Goal: Information Seeking & Learning: Learn about a topic

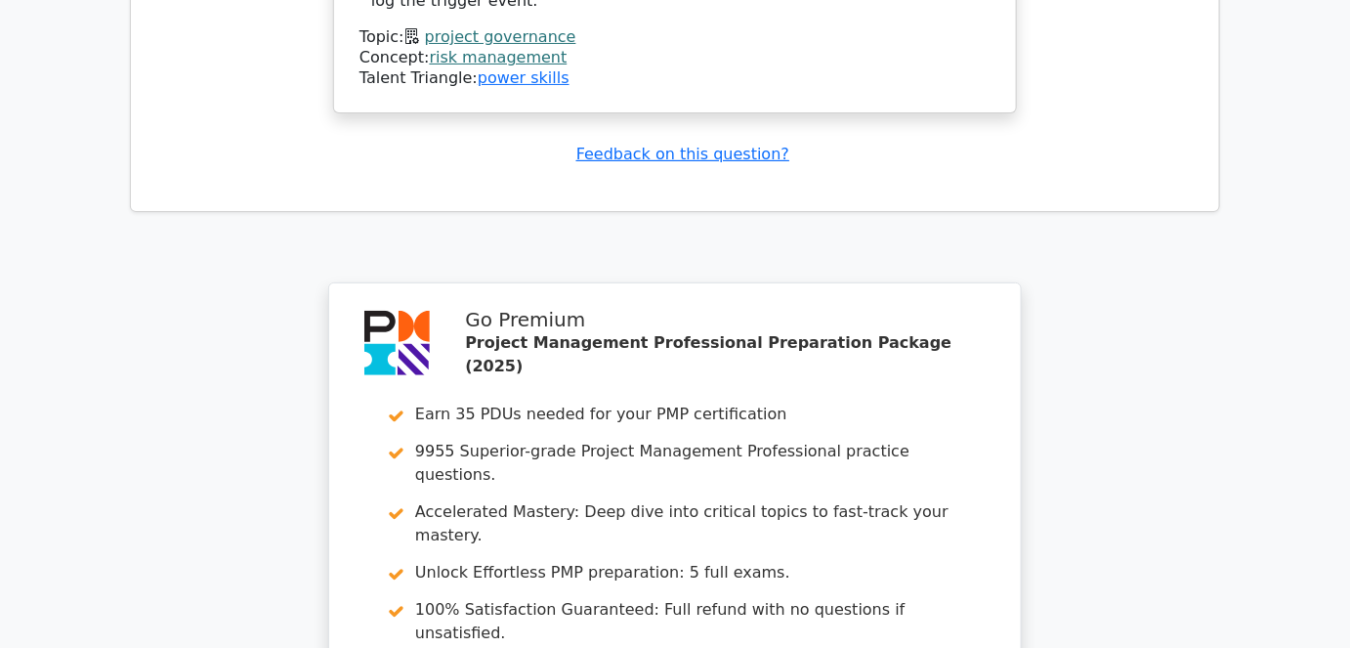
scroll to position [2575, 0]
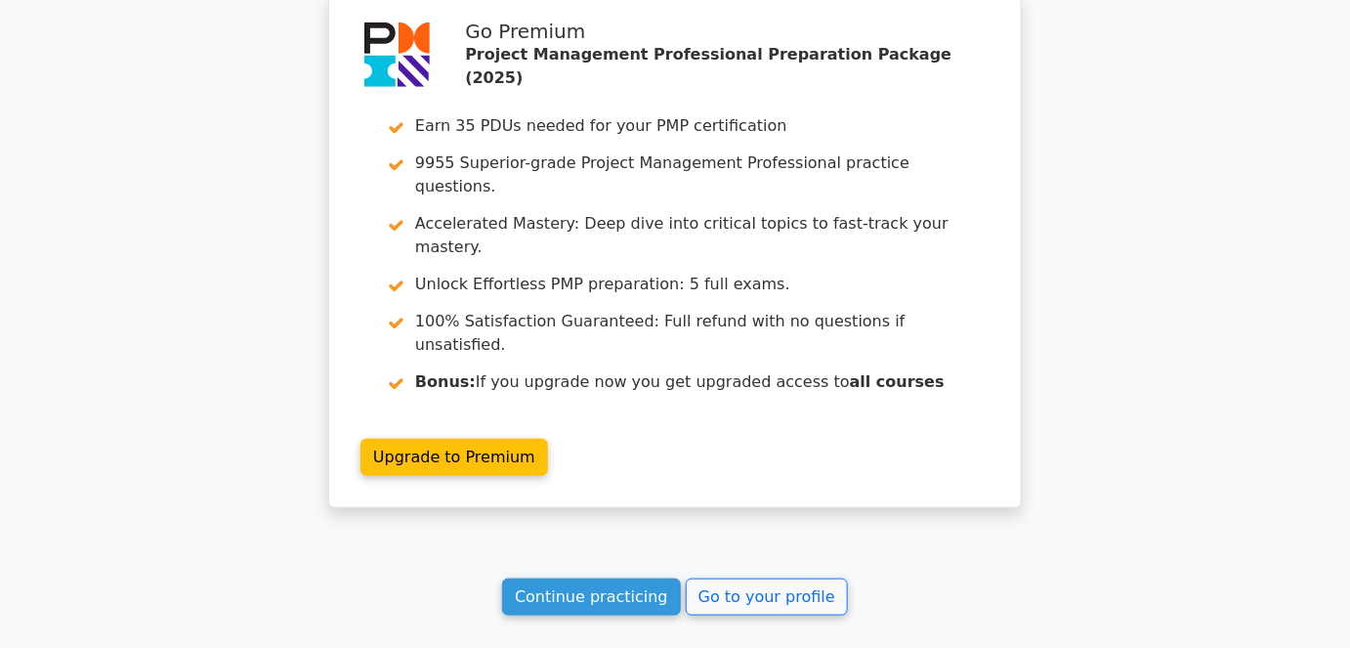
scroll to position [2886, 0]
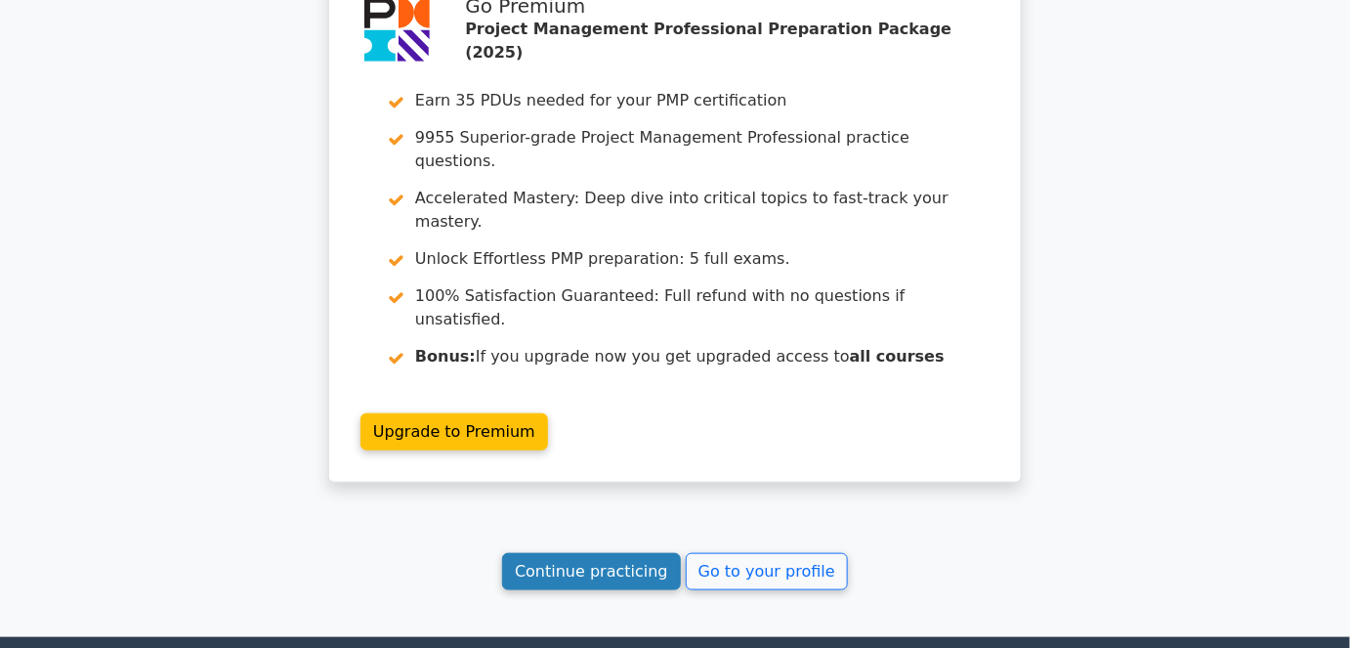
click at [656, 553] on link "Continue practicing" at bounding box center [591, 571] width 179 height 37
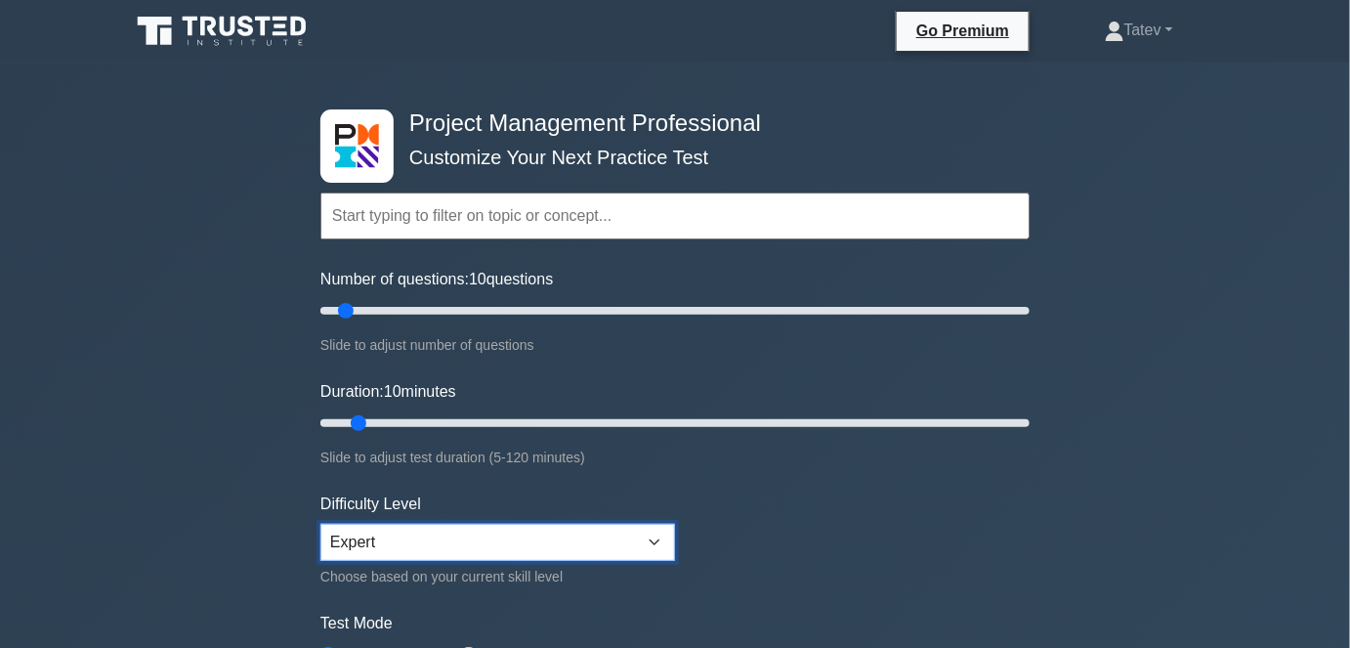
click at [527, 539] on select "Beginner Intermediate Expert" at bounding box center [497, 542] width 355 height 37
click at [469, 540] on select "Beginner Intermediate Expert" at bounding box center [497, 542] width 355 height 37
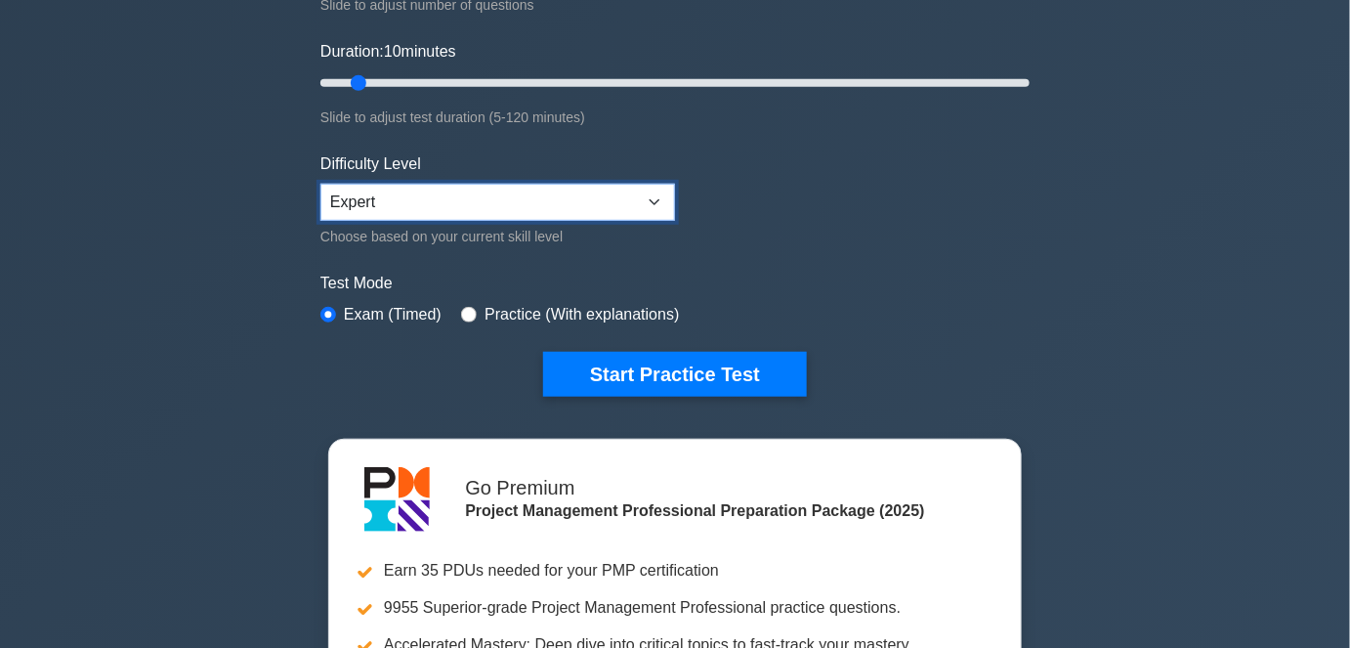
scroll to position [355, 0]
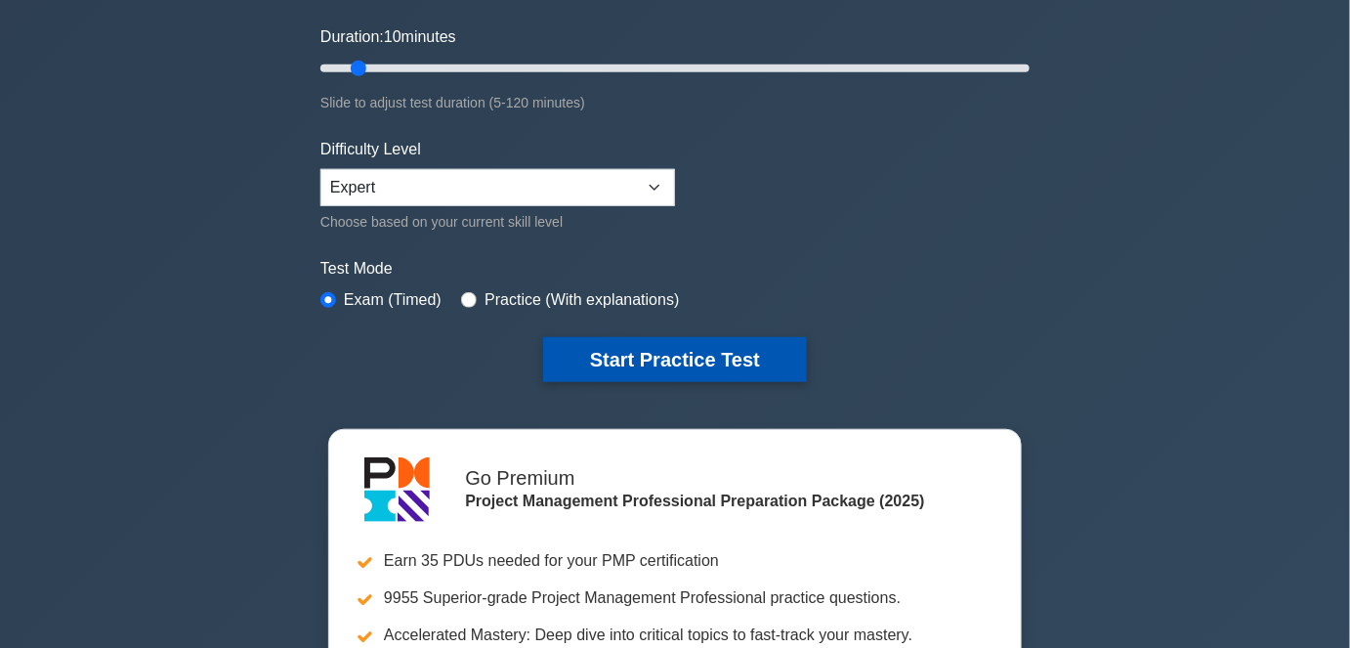
click at [702, 344] on button "Start Practice Test" at bounding box center [675, 359] width 264 height 45
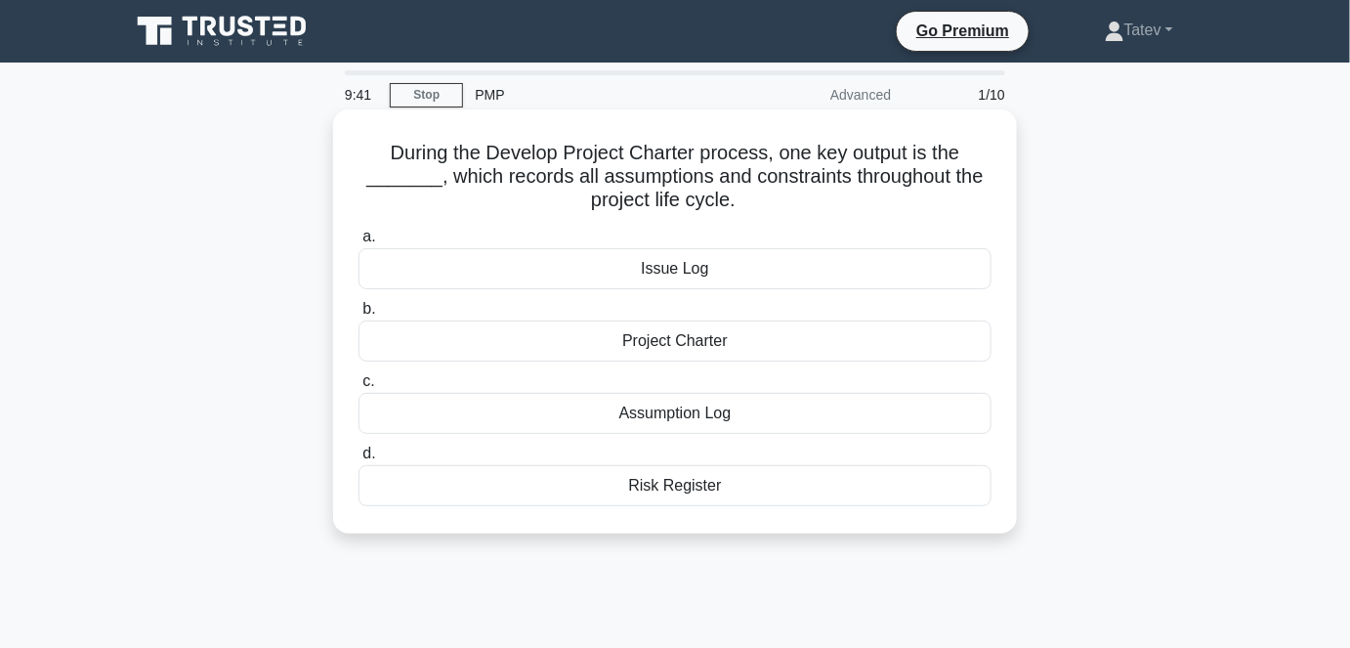
click at [685, 414] on div "Assumption Log" at bounding box center [674, 413] width 633 height 41
click at [358, 388] on input "c. Assumption Log" at bounding box center [358, 381] width 0 height 13
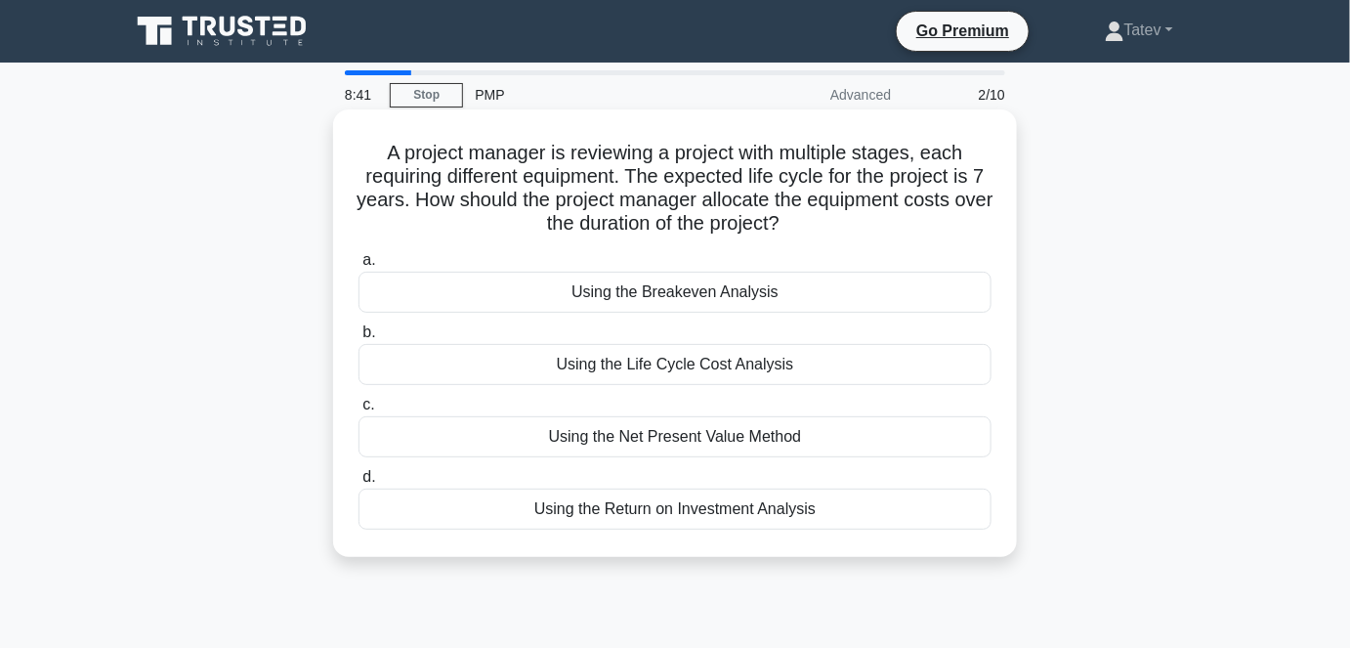
click at [752, 507] on div "Using the Return on Investment Analysis" at bounding box center [674, 508] width 633 height 41
click at [358, 484] on input "d. Using the Return on Investment Analysis" at bounding box center [358, 477] width 0 height 13
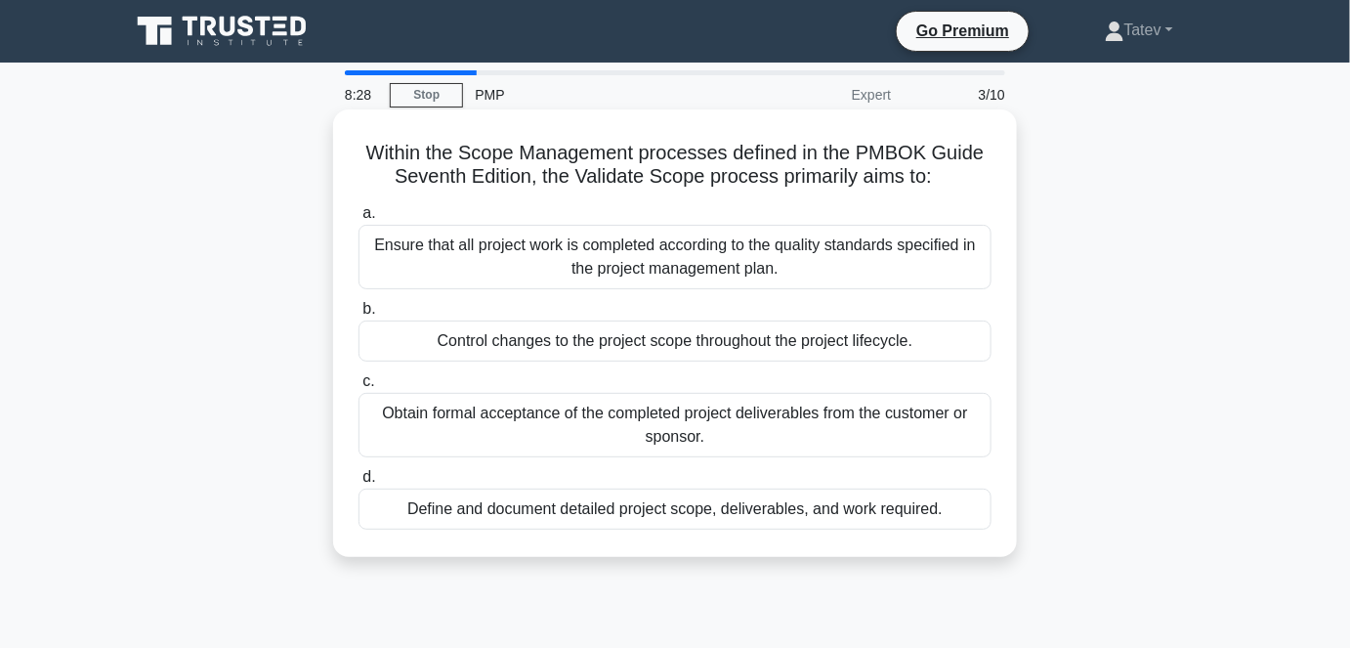
click at [536, 436] on div "Obtain formal acceptance of the completed project deliverables from the custome…" at bounding box center [674, 425] width 633 height 64
click at [358, 388] on input "c. Obtain formal acceptance of the completed project deliverables from the cust…" at bounding box center [358, 381] width 0 height 13
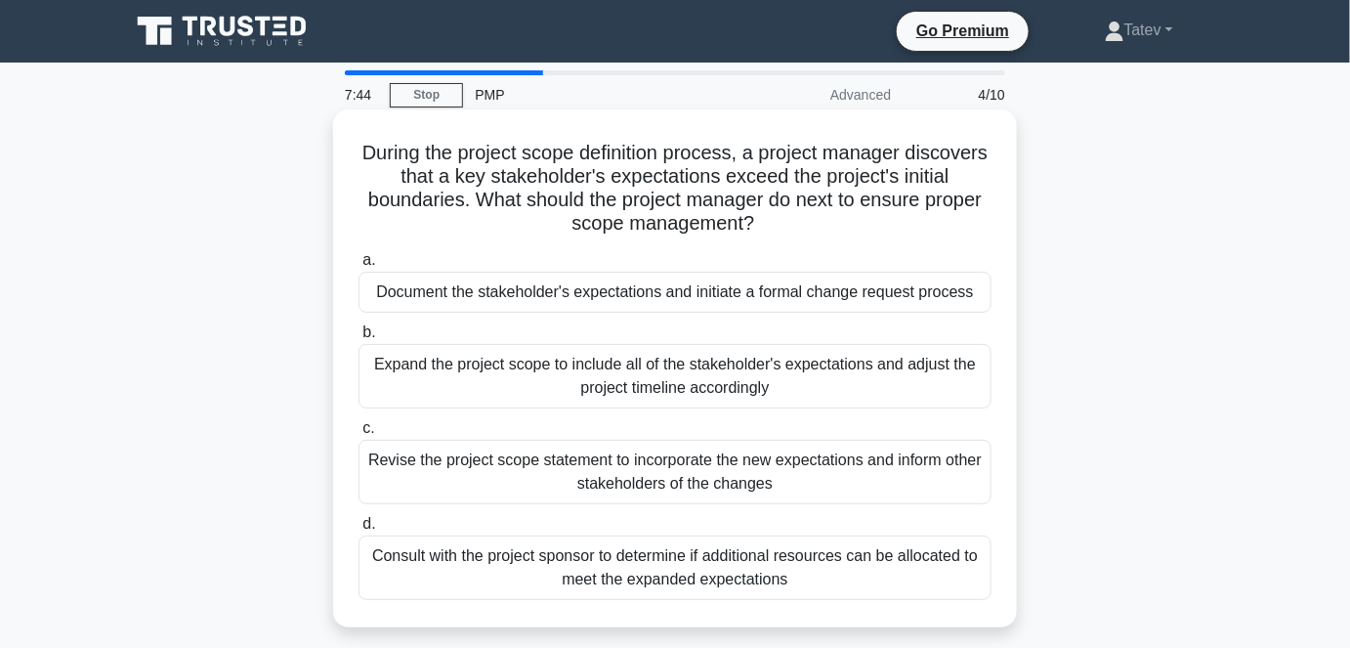
click at [950, 292] on div "Document the stakeholder's expectations and initiate a formal change request pr…" at bounding box center [674, 292] width 633 height 41
click at [358, 267] on input "a. Document the stakeholder's expectations and initiate a formal change request…" at bounding box center [358, 260] width 0 height 13
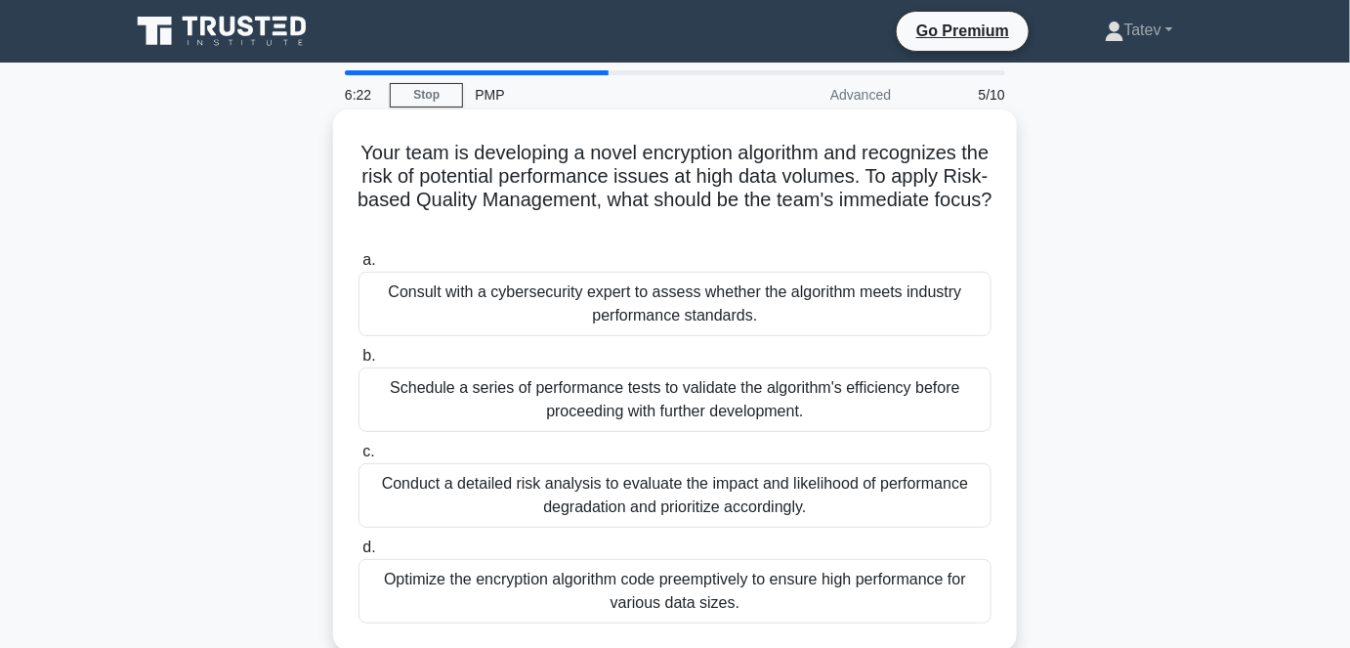
click at [799, 508] on div "Conduct a detailed risk analysis to evaluate the impact and likelihood of perfo…" at bounding box center [674, 495] width 633 height 64
click at [358, 458] on input "c. Conduct a detailed risk analysis to evaluate the impact and likelihood of pe…" at bounding box center [358, 451] width 0 height 13
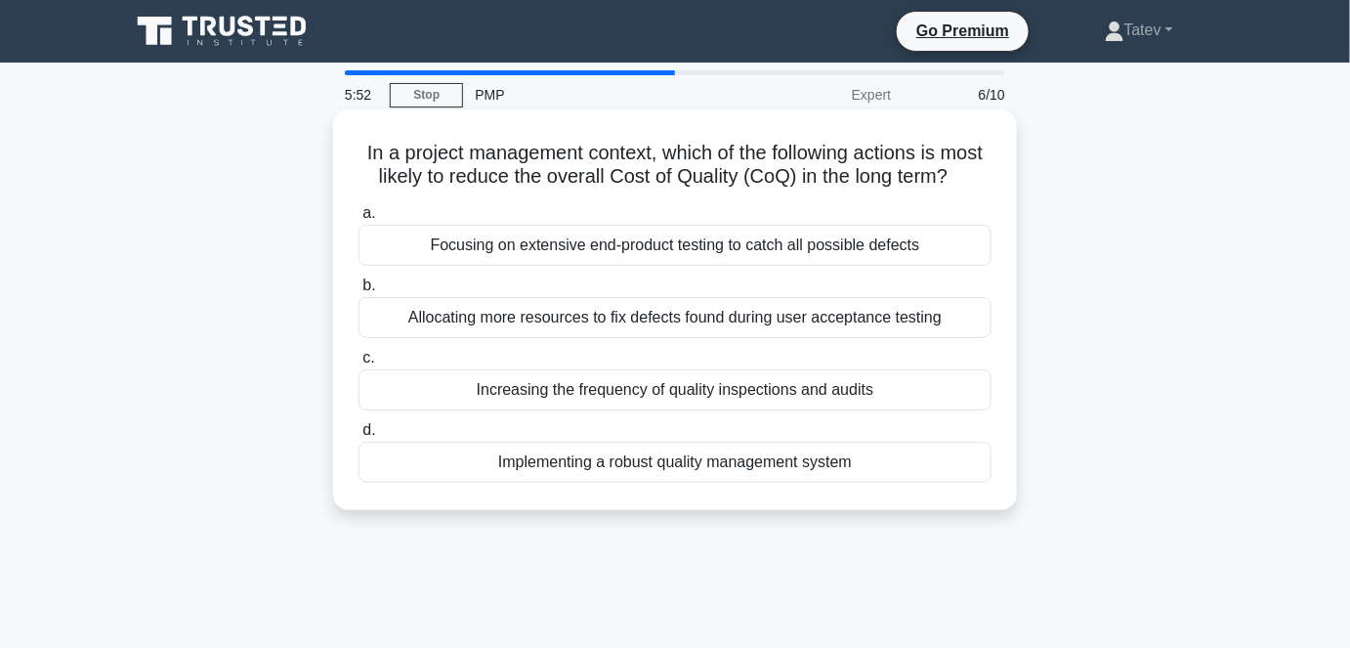
click at [788, 480] on div "Implementing a robust quality management system" at bounding box center [674, 462] width 633 height 41
click at [358, 437] on input "d. Implementing a robust quality management system" at bounding box center [358, 430] width 0 height 13
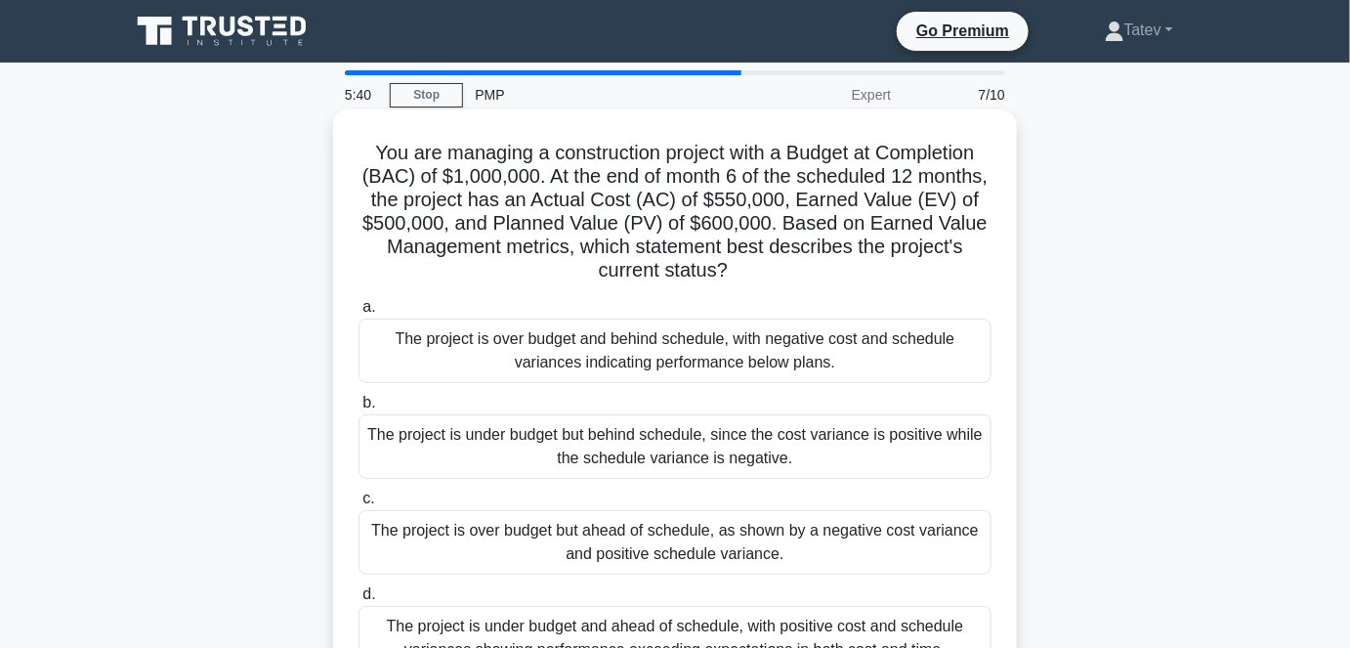
click at [931, 362] on div "a. The project is over budget and behind schedule, with negative cost and sched…" at bounding box center [675, 482] width 656 height 383
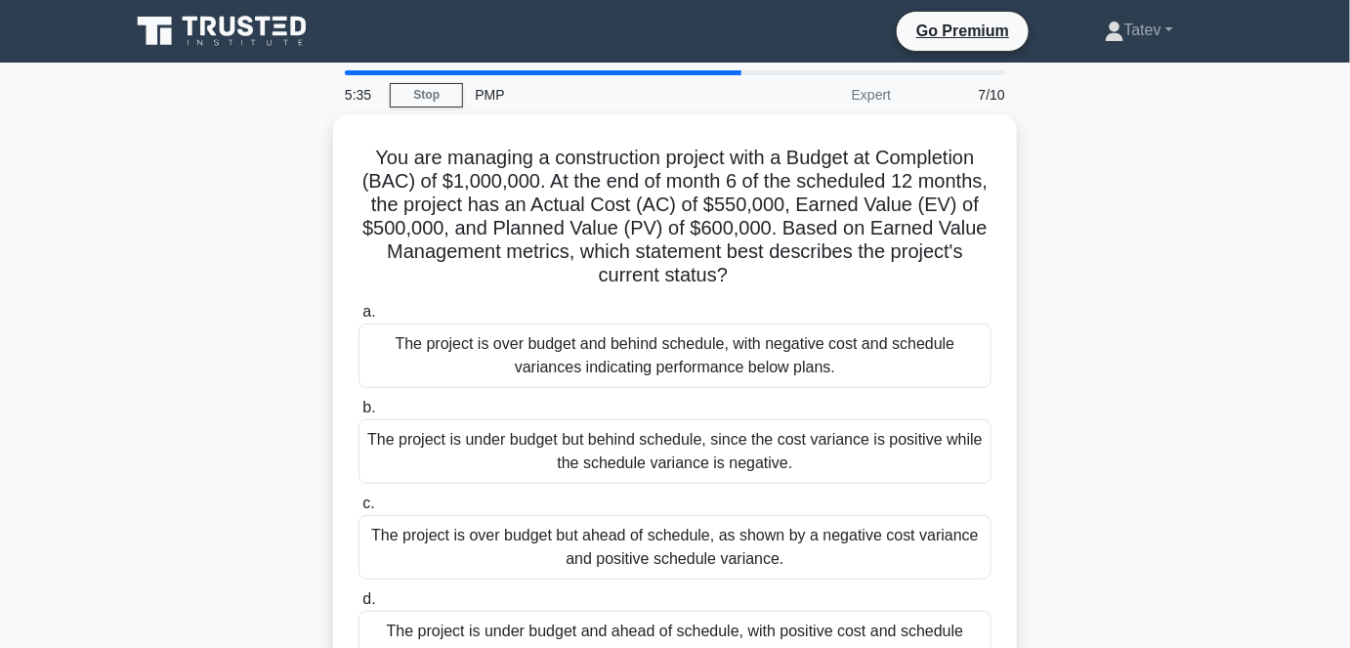
click at [1096, 365] on div "You are managing a construction project with a Budget at Completion (BAC) of $1…" at bounding box center [675, 419] width 1114 height 611
click at [1176, 319] on div "You are managing a construction project with a Budget at Completion (BAC) of $1…" at bounding box center [675, 419] width 1114 height 611
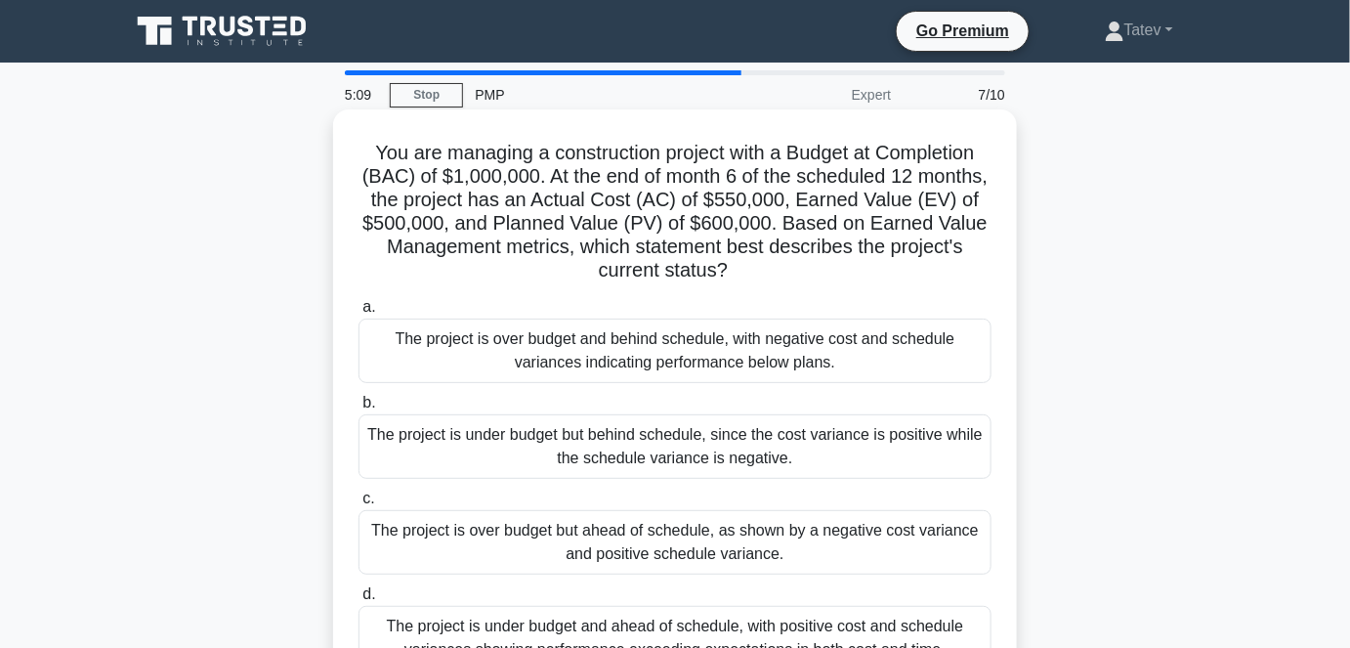
click at [633, 358] on div "The project is over budget and behind schedule, with negative cost and schedule…" at bounding box center [674, 350] width 633 height 64
click at [358, 314] on input "a. The project is over budget and behind schedule, with negative cost and sched…" at bounding box center [358, 307] width 0 height 13
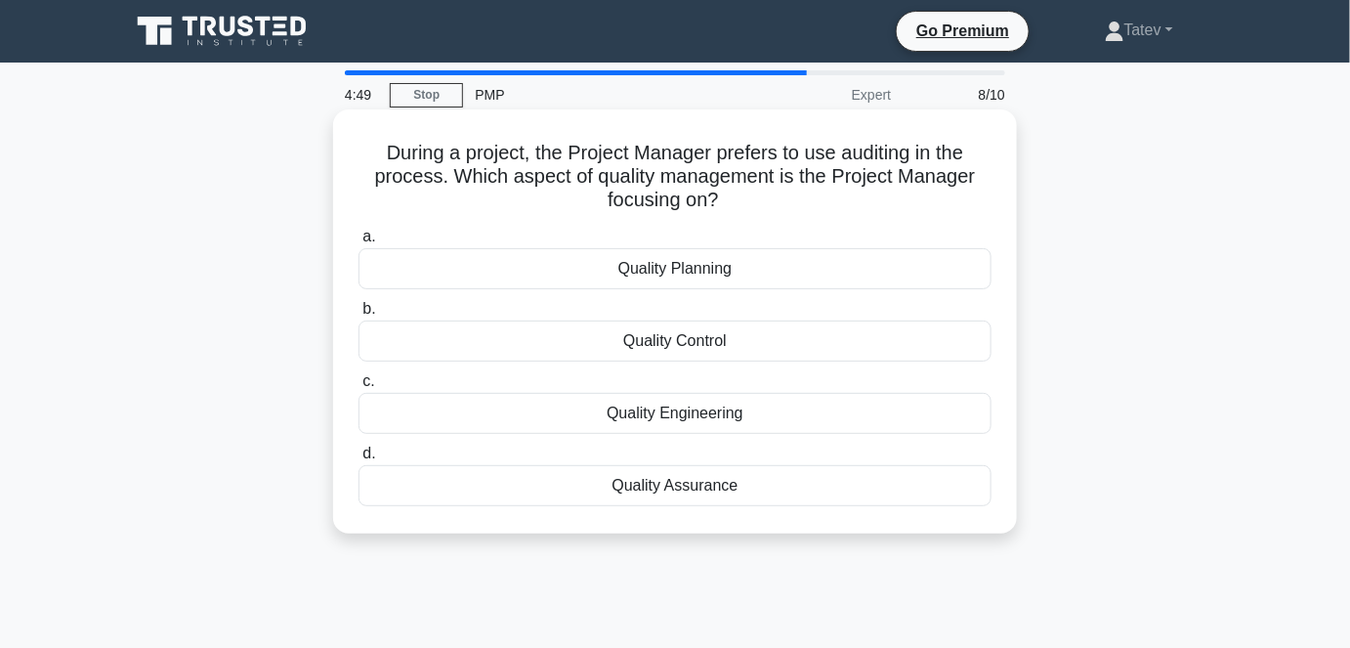
click at [677, 342] on div "Quality Control" at bounding box center [674, 340] width 633 height 41
click at [358, 316] on input "b. Quality Control" at bounding box center [358, 309] width 0 height 13
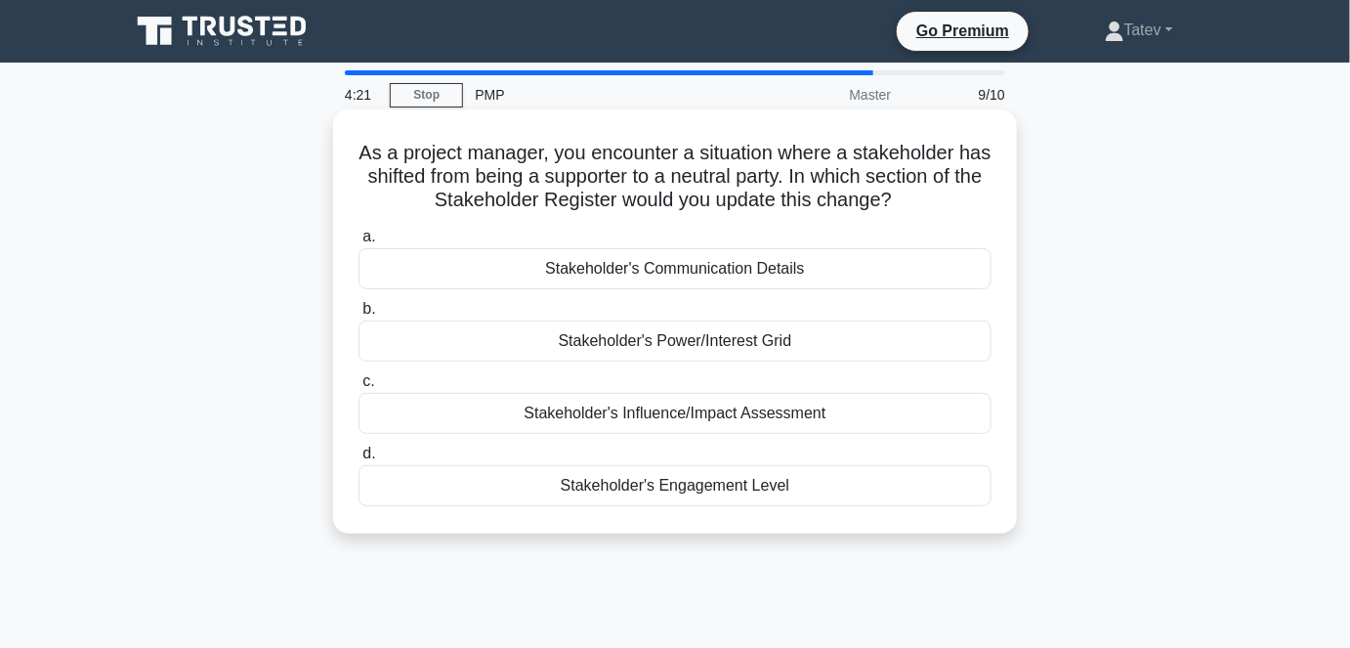
click at [506, 348] on div "Stakeholder's Power/Interest Grid" at bounding box center [674, 340] width 633 height 41
click at [358, 316] on input "b. Stakeholder's Power/Interest Grid" at bounding box center [358, 309] width 0 height 13
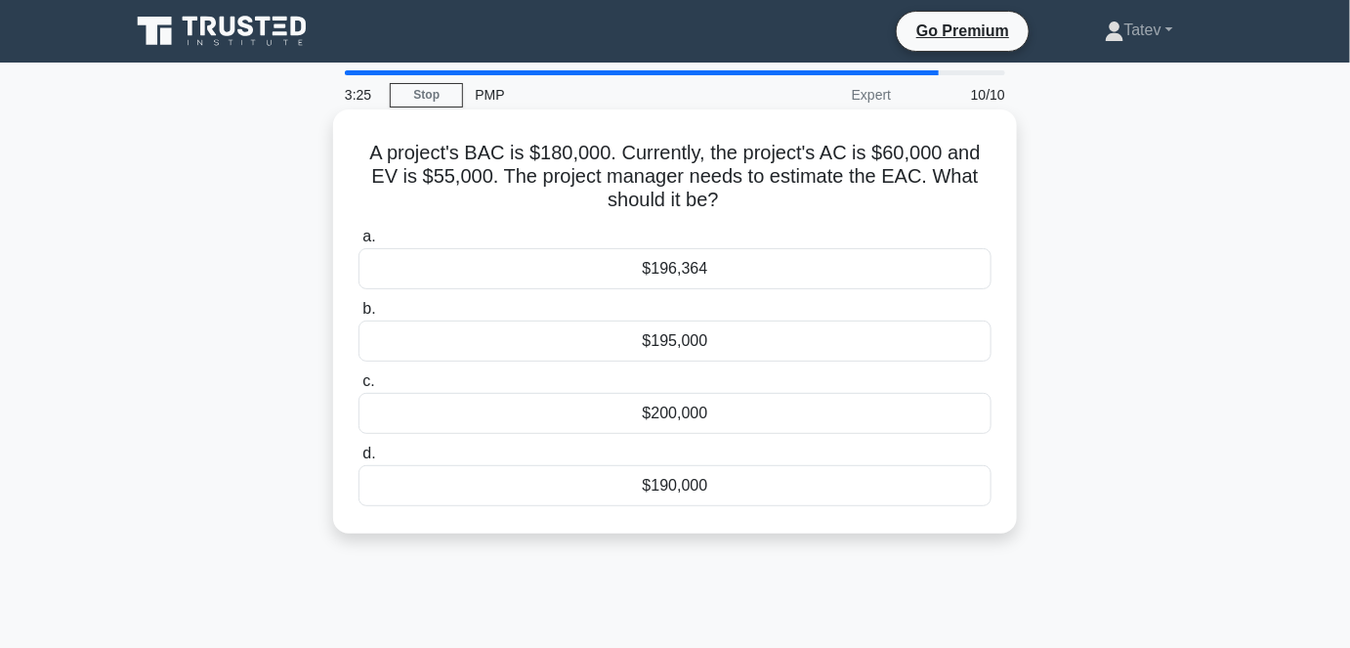
click at [693, 344] on div "$195,000" at bounding box center [674, 340] width 633 height 41
click at [358, 316] on input "b. $195,000" at bounding box center [358, 309] width 0 height 13
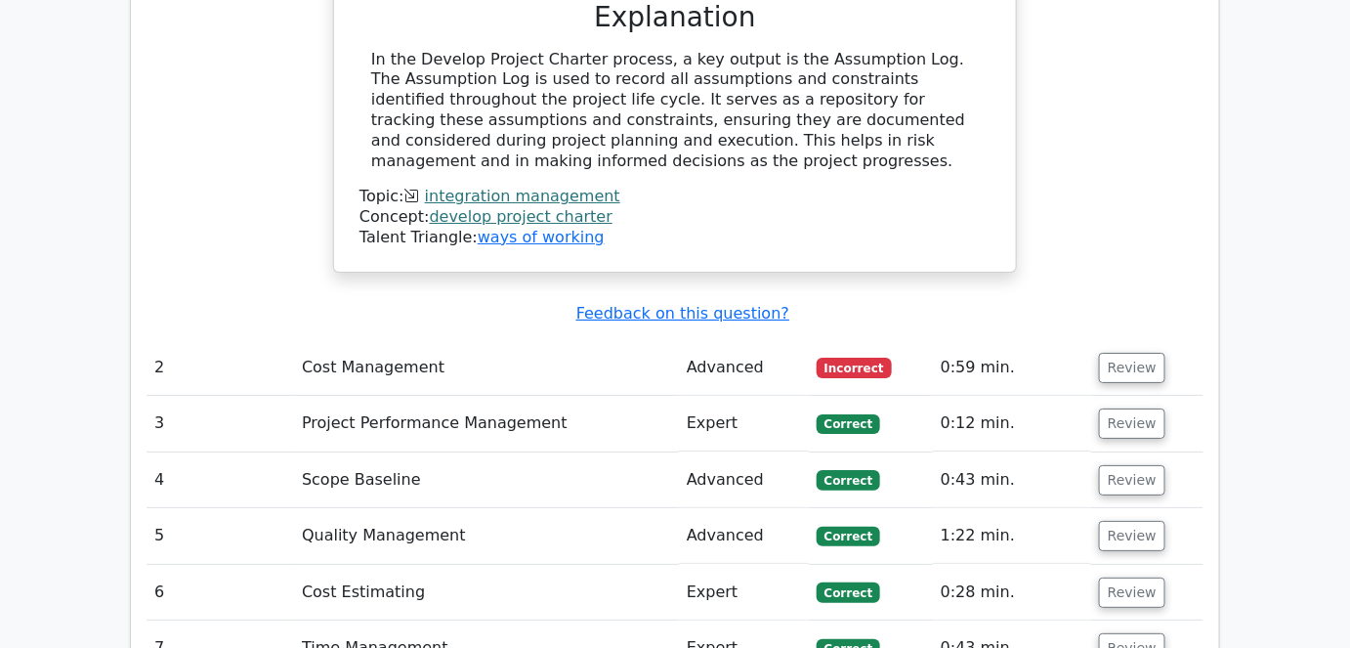
scroll to position [2308, 0]
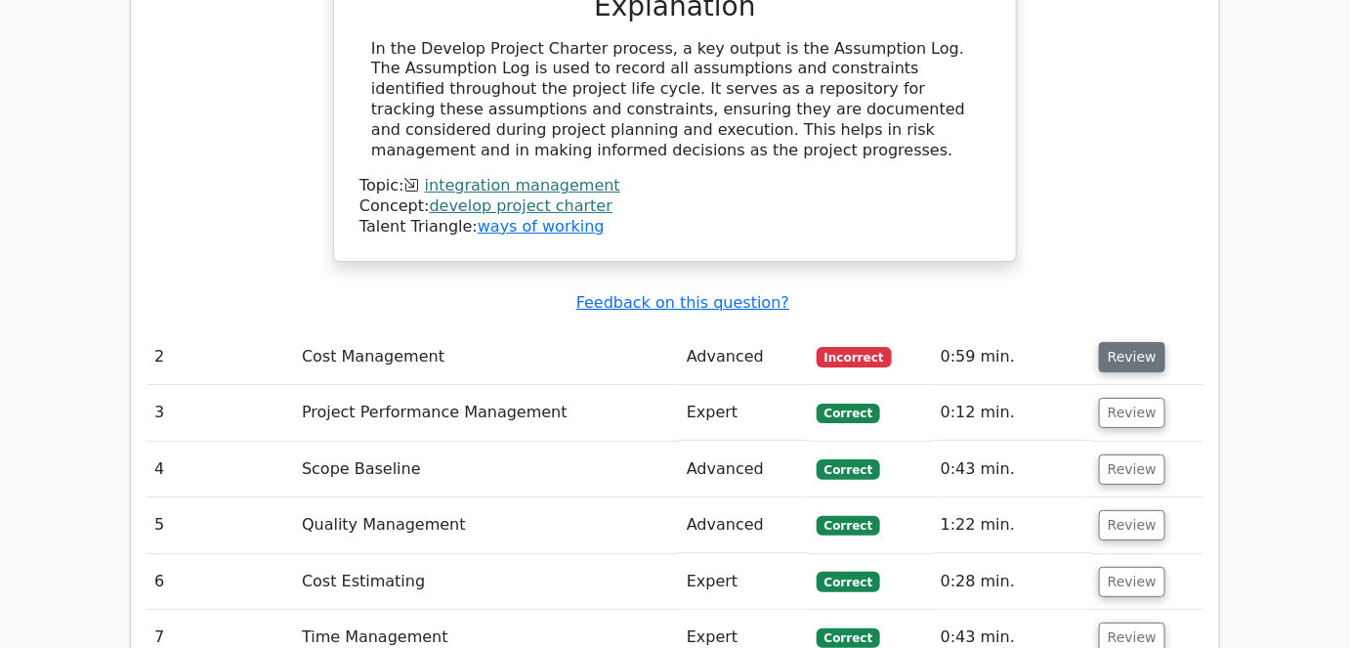
click at [1133, 342] on button "Review" at bounding box center [1132, 357] width 66 height 30
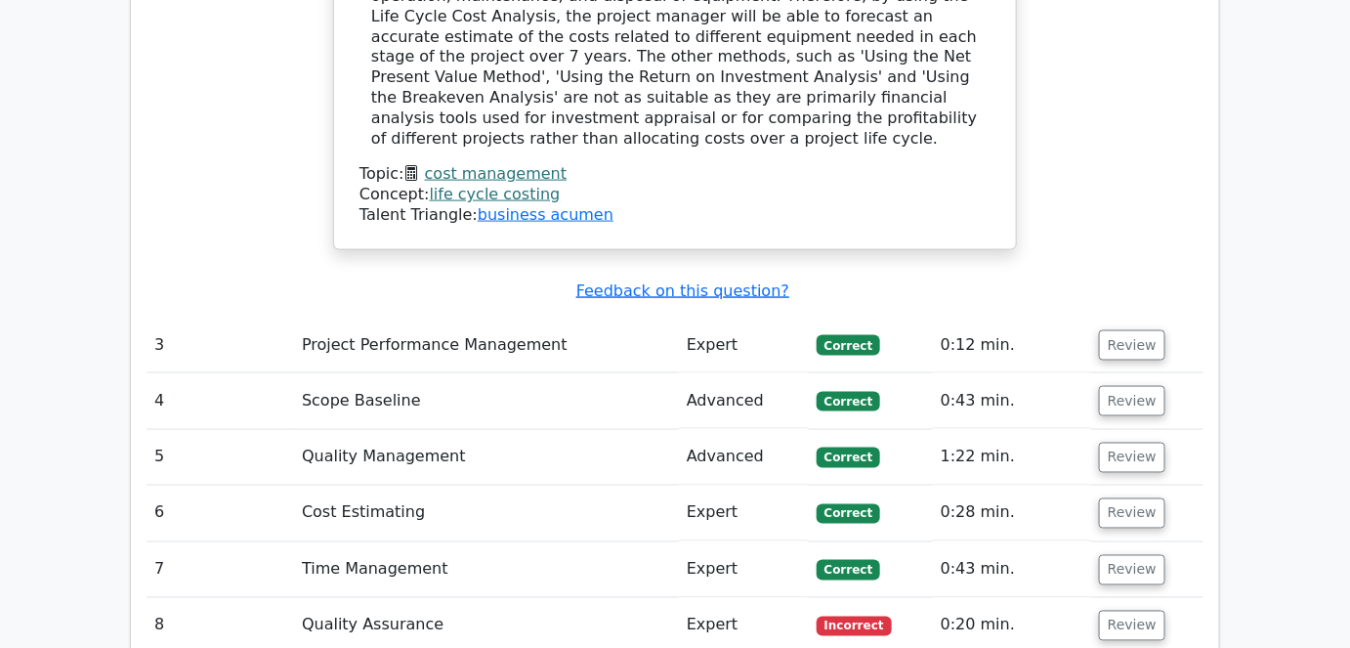
scroll to position [3285, 0]
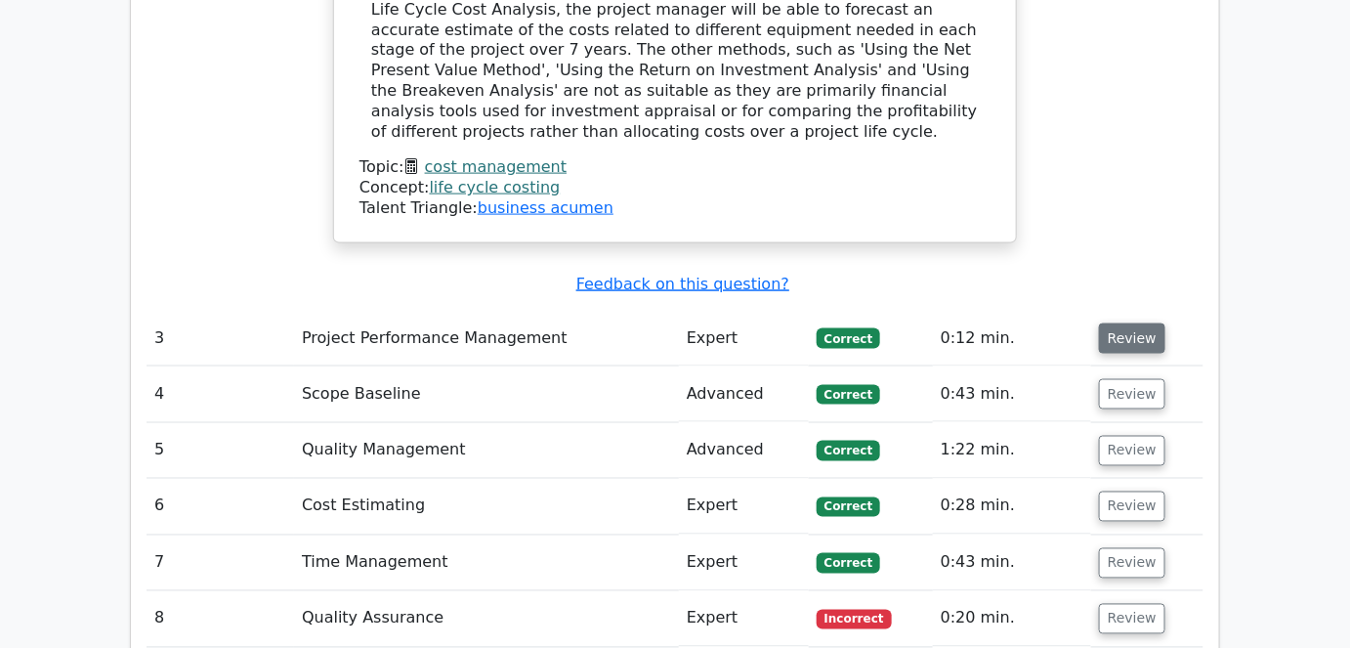
click at [1126, 323] on button "Review" at bounding box center [1132, 338] width 66 height 30
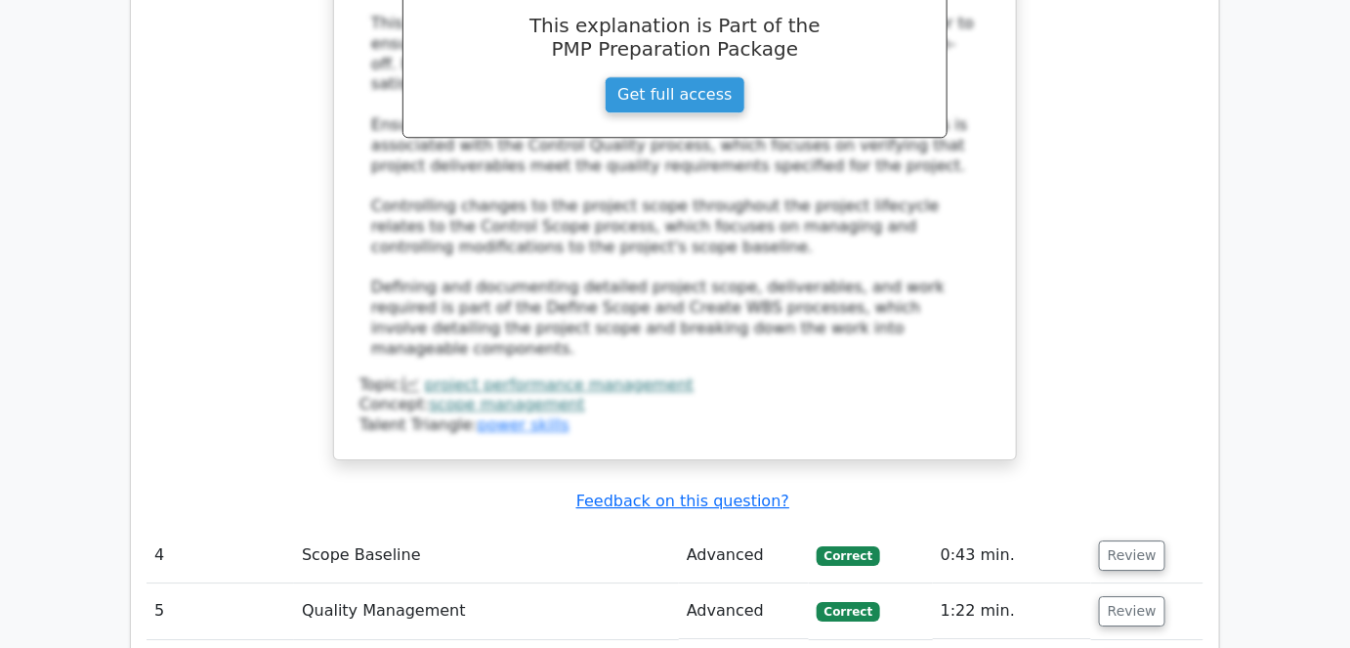
scroll to position [4262, 0]
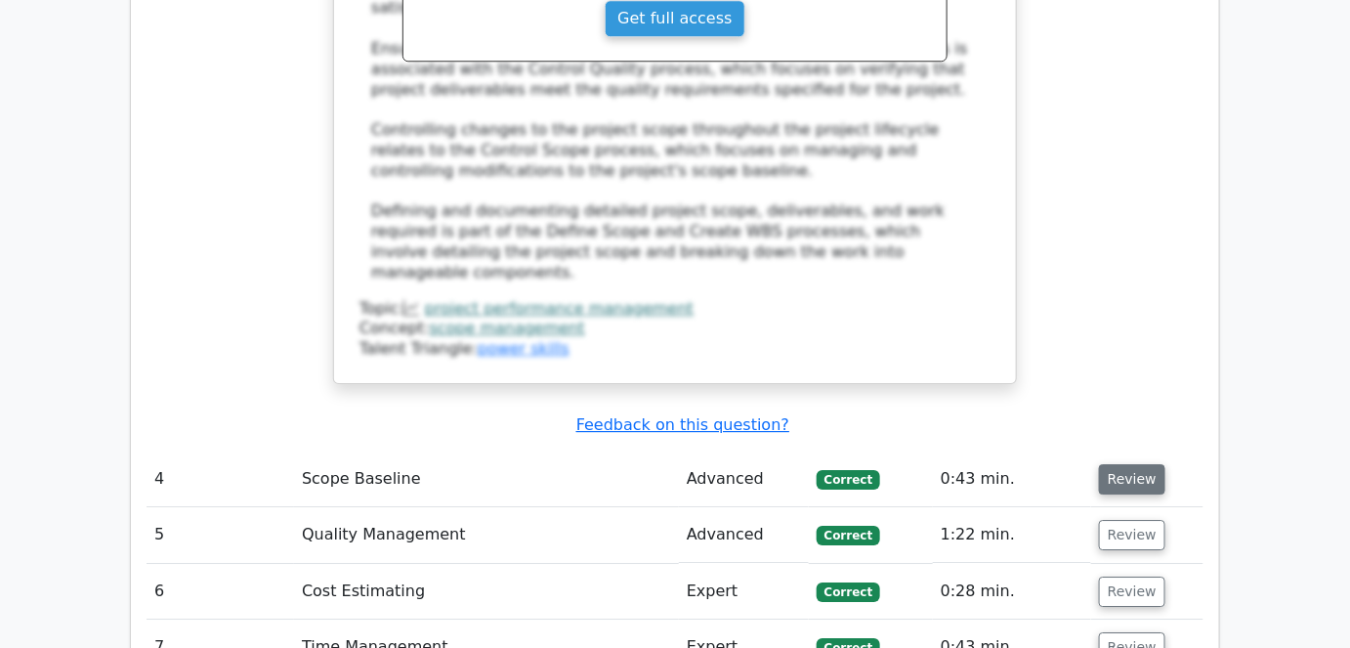
click at [1135, 464] on button "Review" at bounding box center [1132, 479] width 66 height 30
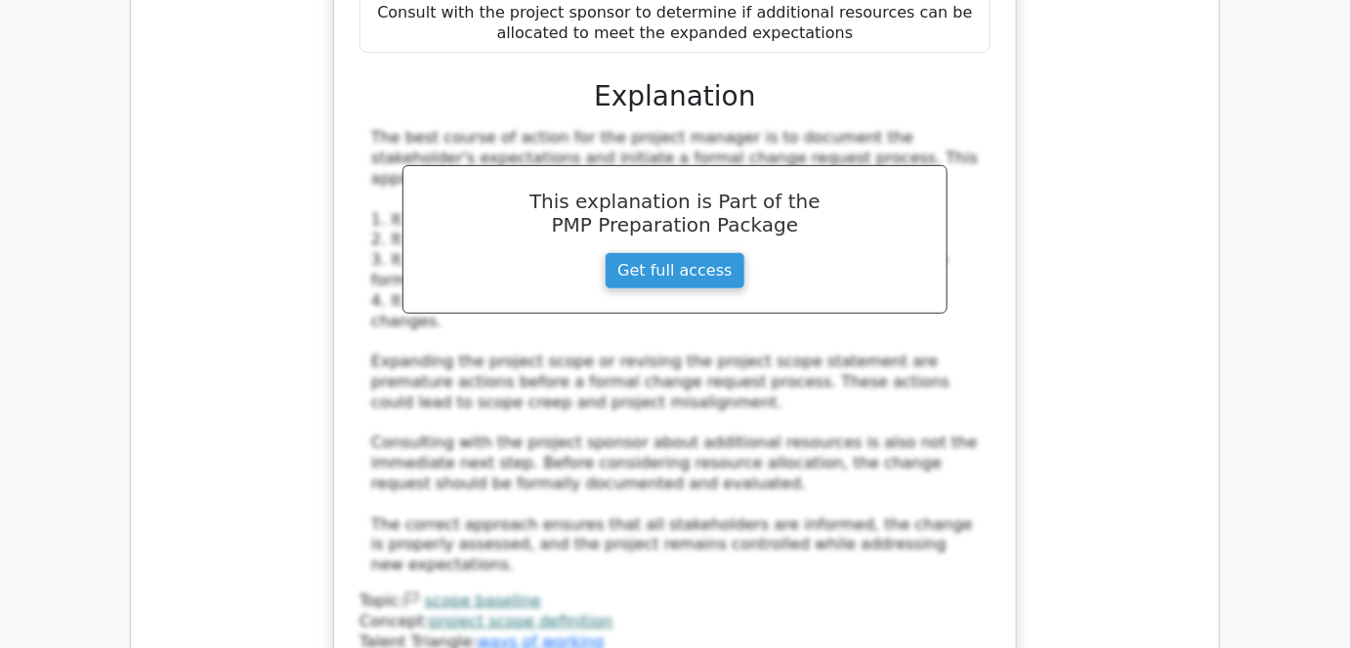
scroll to position [5417, 0]
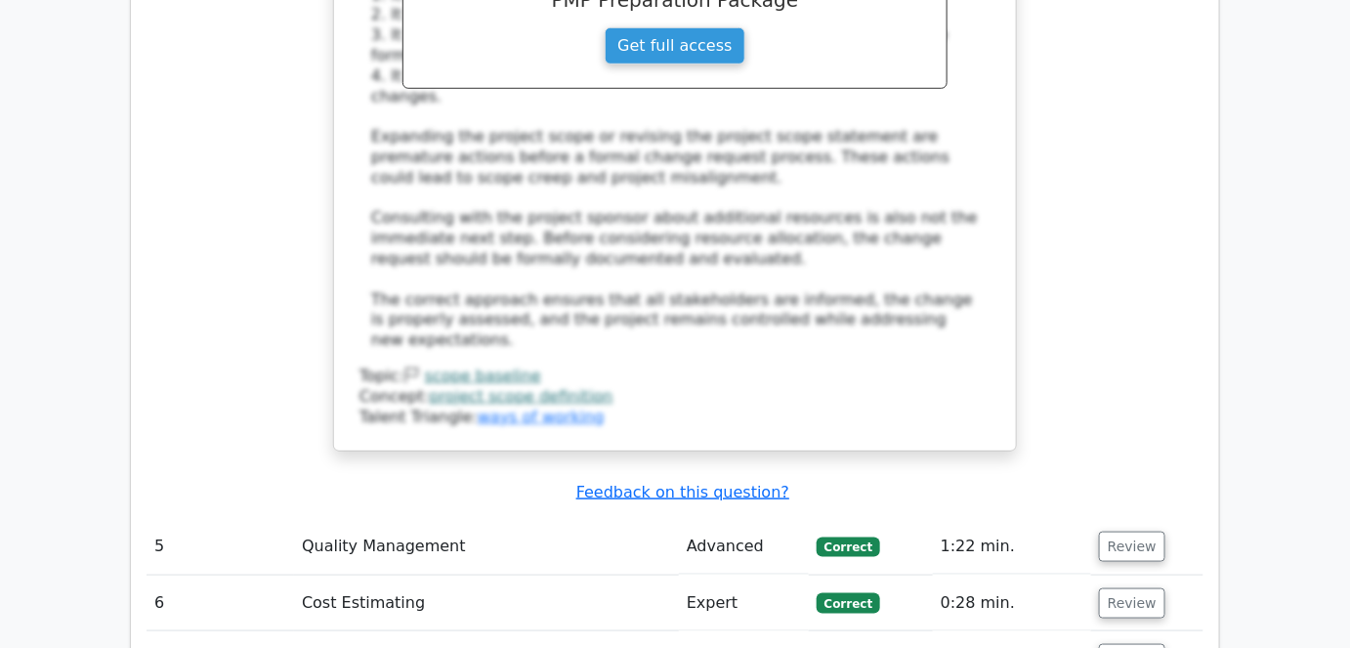
click at [1138, 531] on button "Review" at bounding box center [1132, 546] width 66 height 30
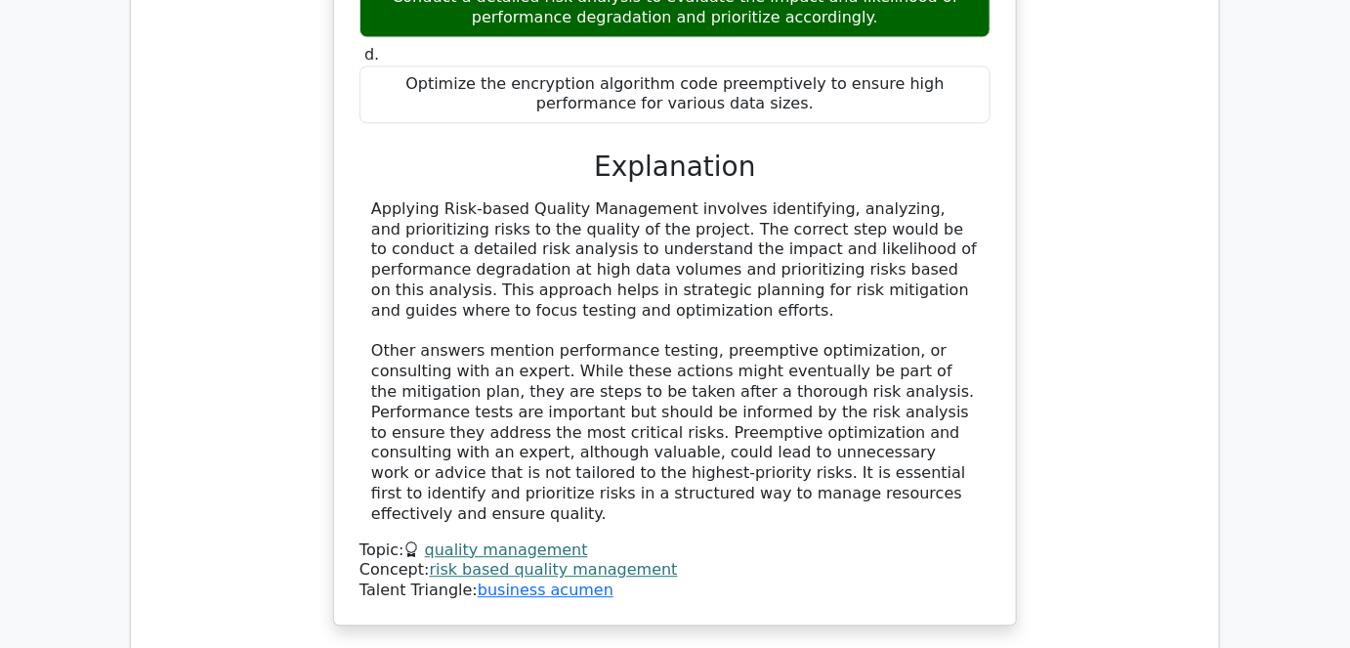
scroll to position [6393, 0]
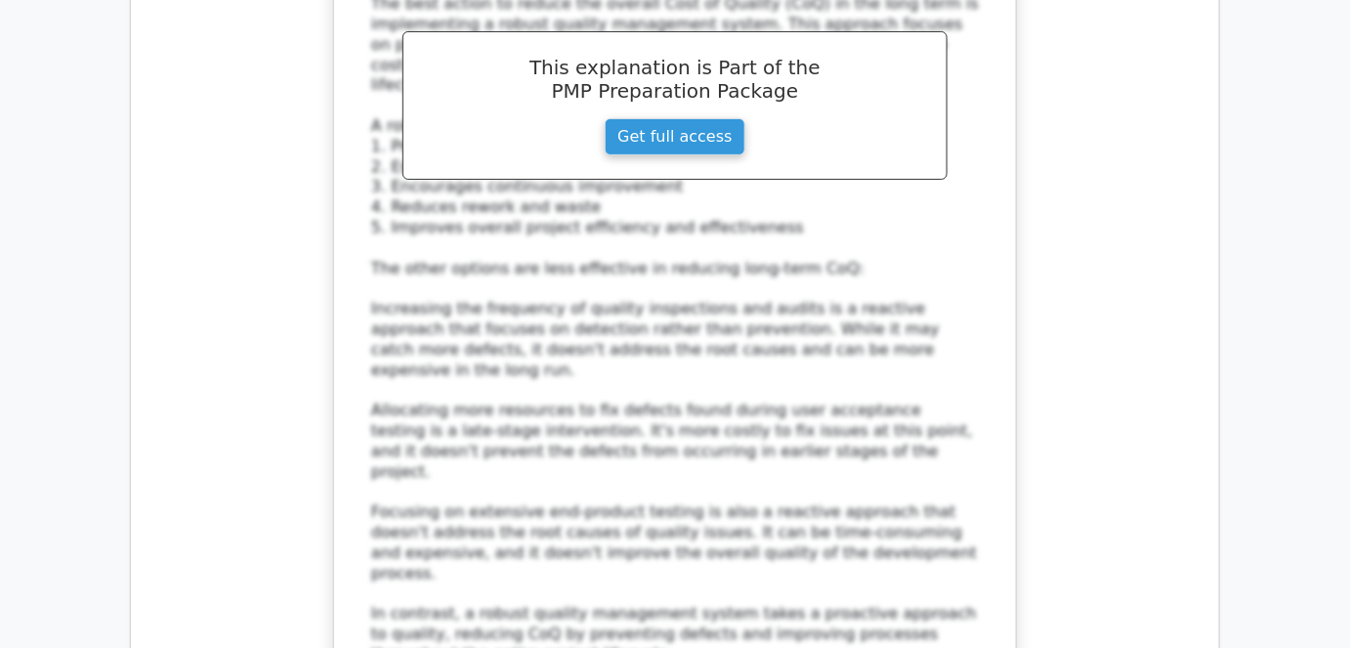
scroll to position [7548, 0]
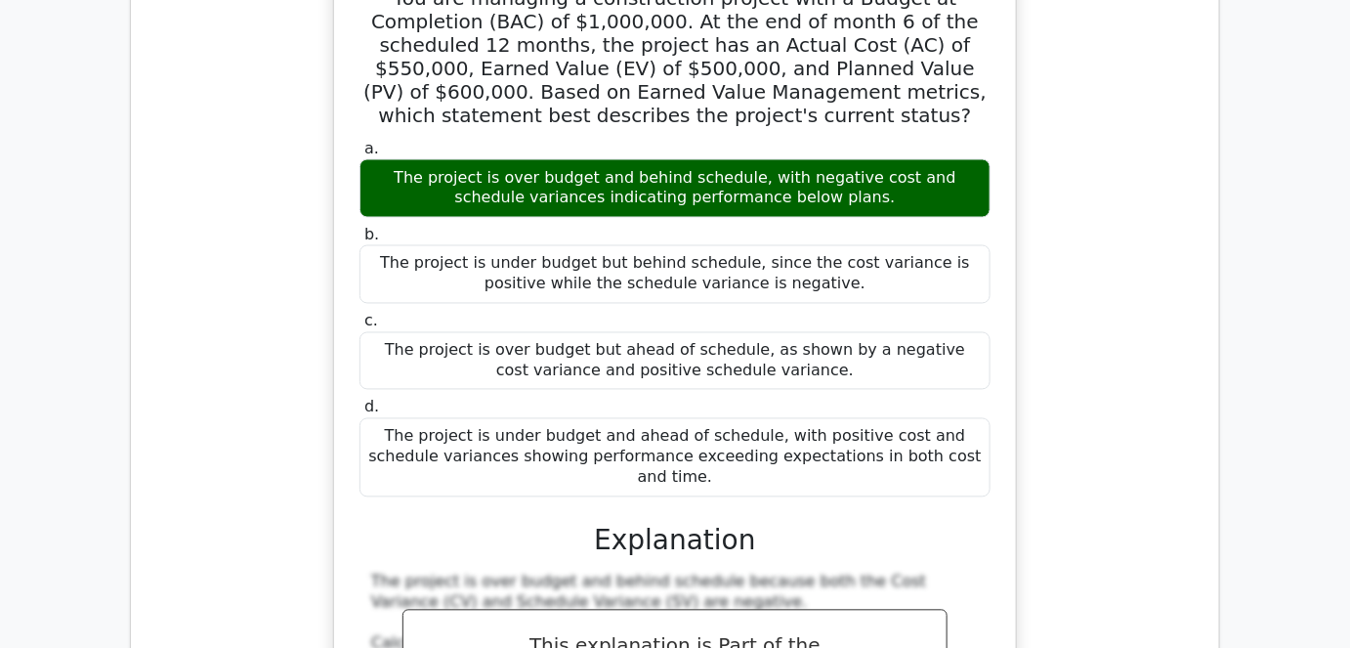
scroll to position [8703, 0]
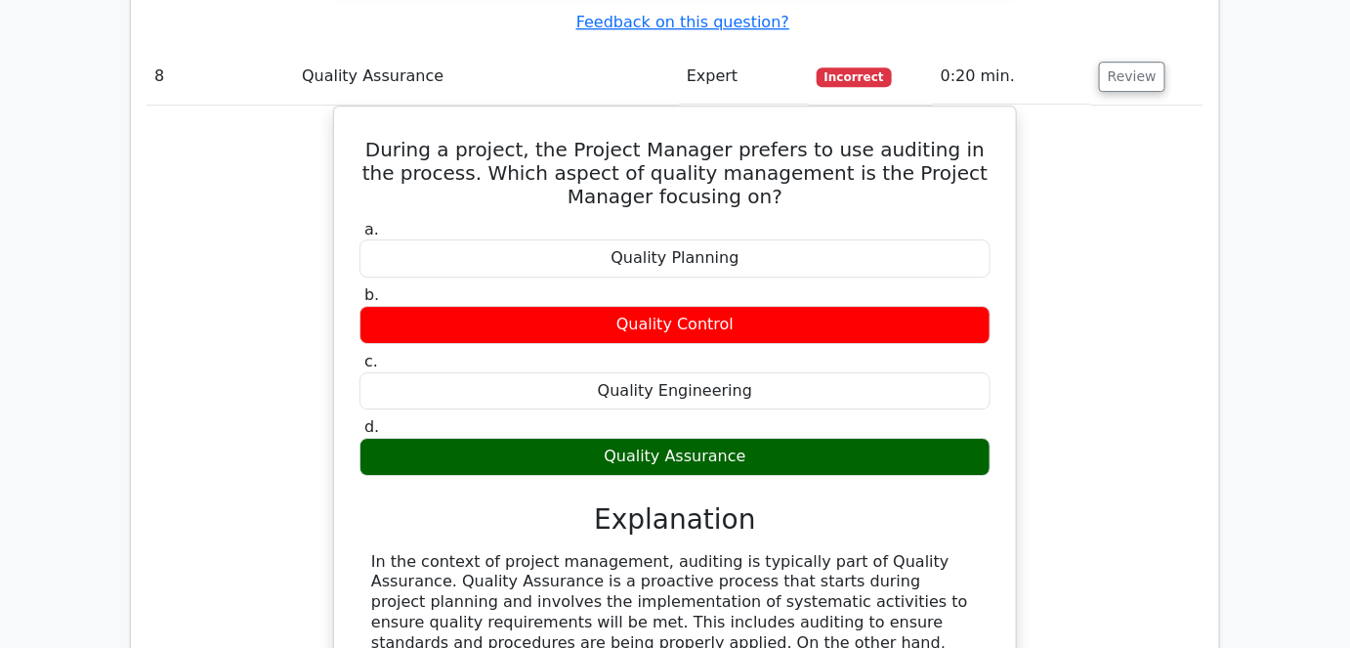
scroll to position [9413, 0]
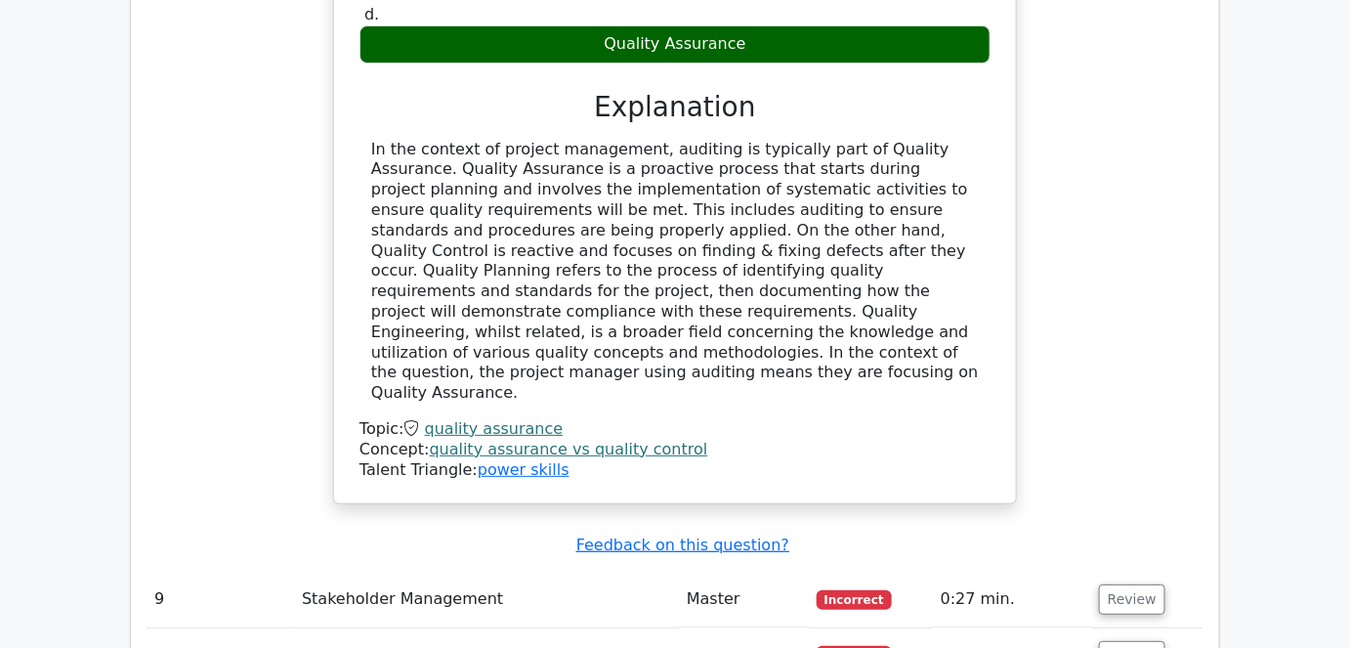
scroll to position [9856, 0]
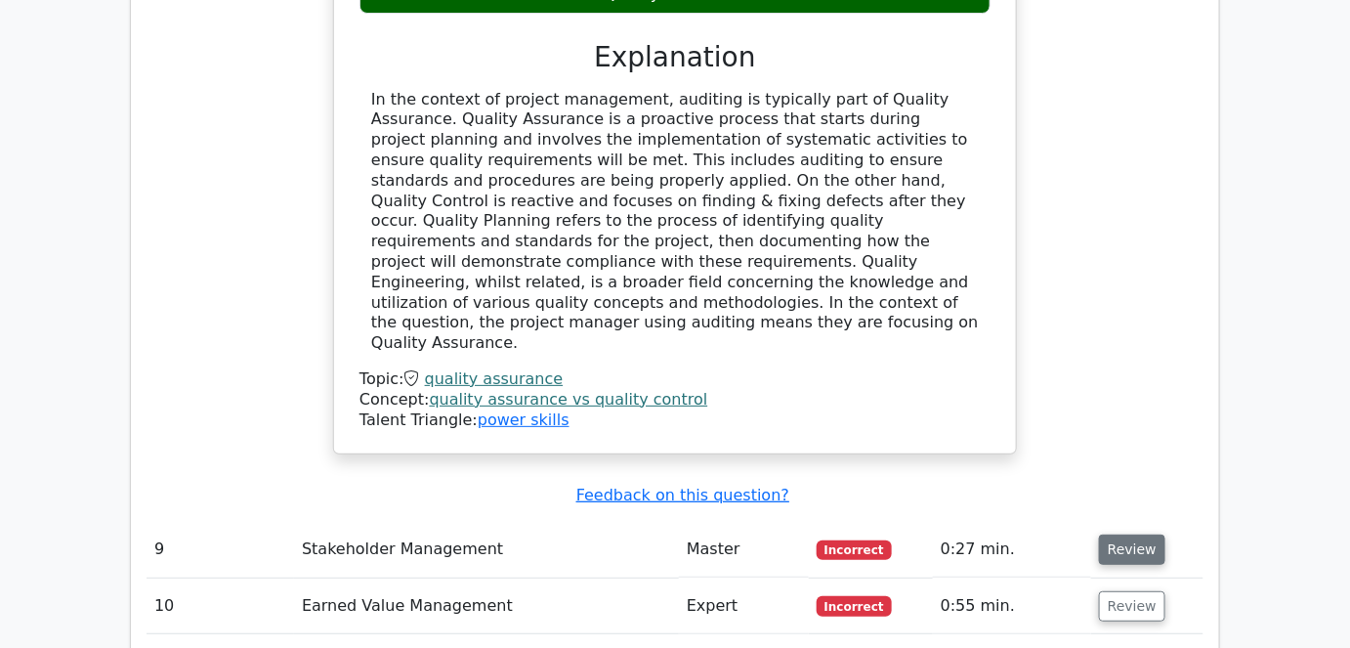
click at [1117, 534] on button "Review" at bounding box center [1132, 549] width 66 height 30
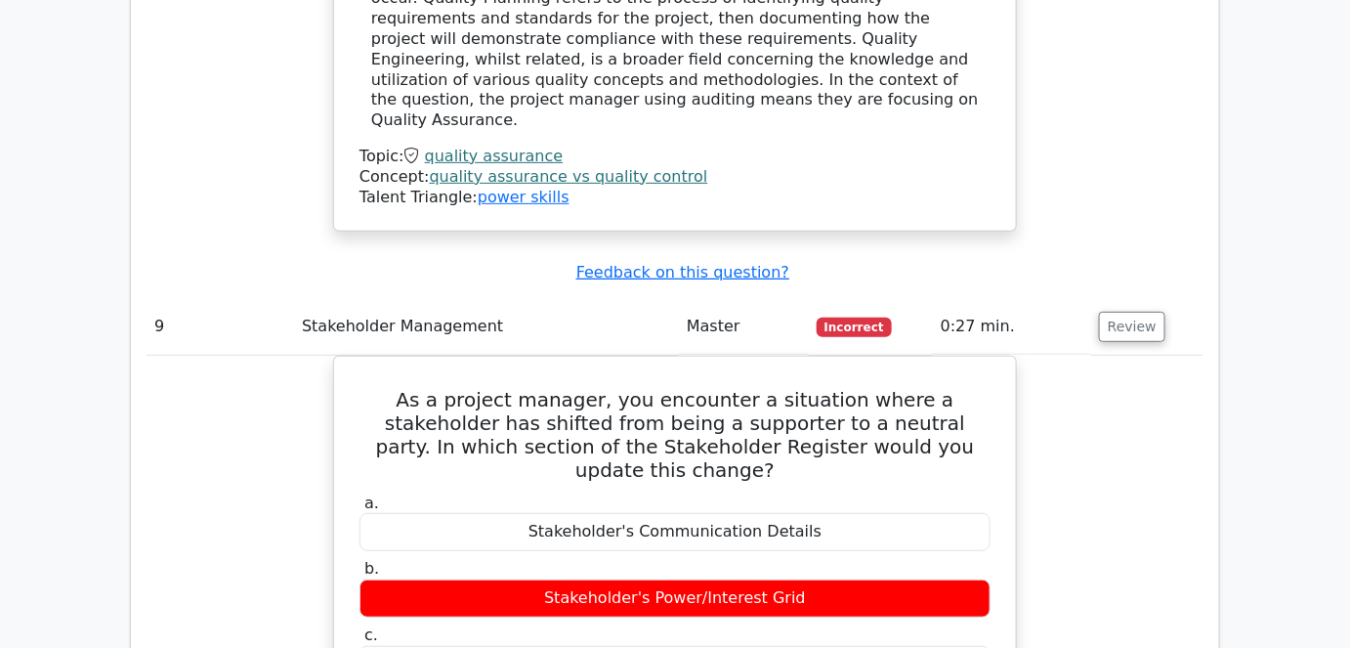
scroll to position [10034, 0]
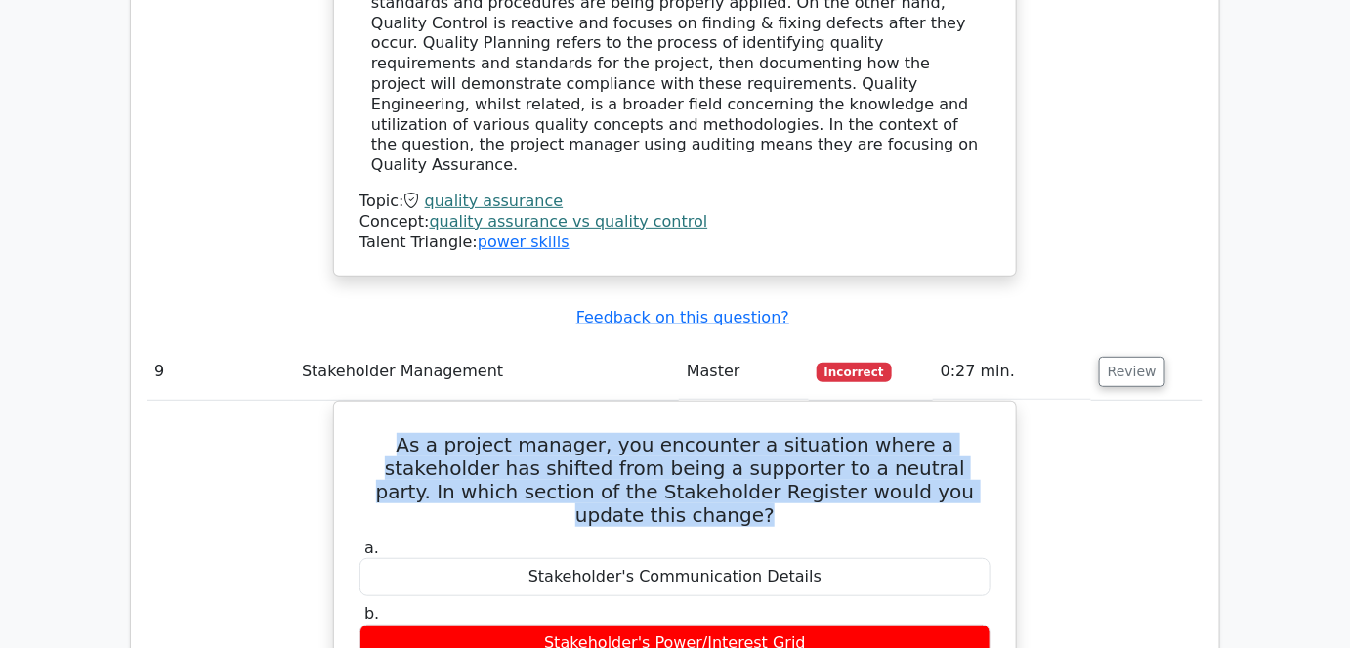
drag, startPoint x: 936, startPoint y: 73, endPoint x: 286, endPoint y: 37, distance: 650.6
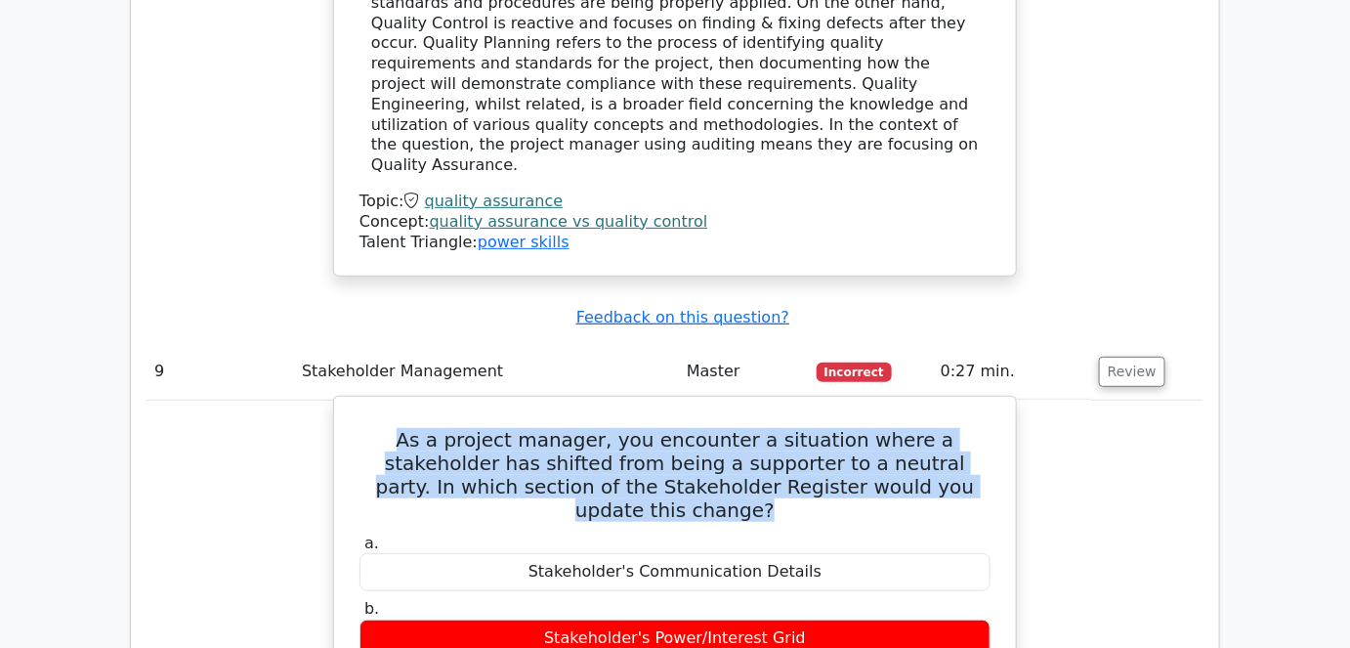
copy h5 "As a project manager, you encounter a situation where a stakeholder has shifted…"
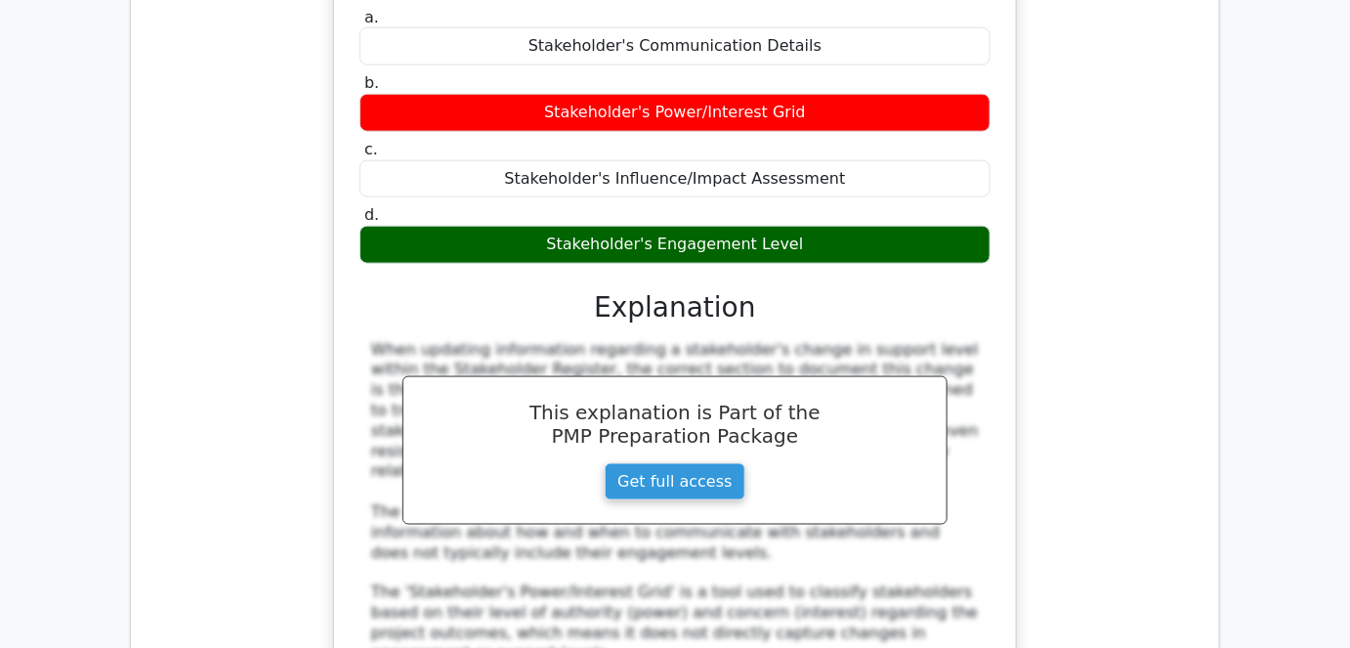
scroll to position [10567, 0]
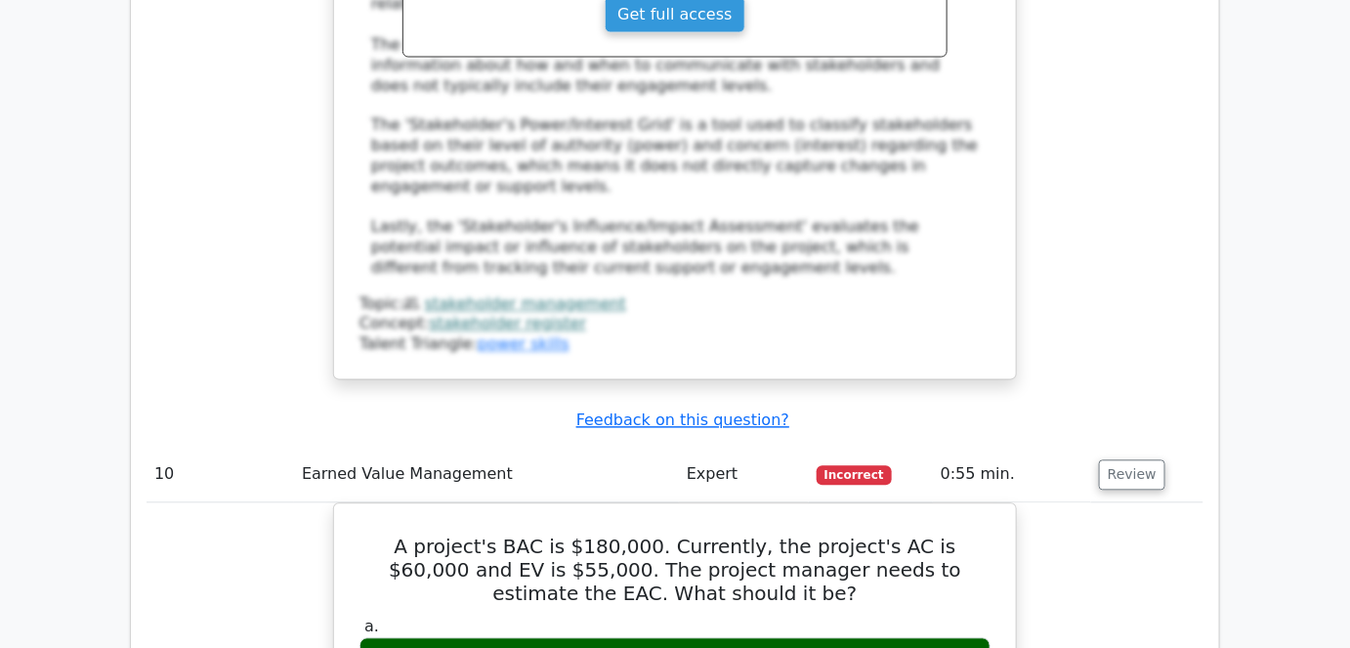
scroll to position [11100, 0]
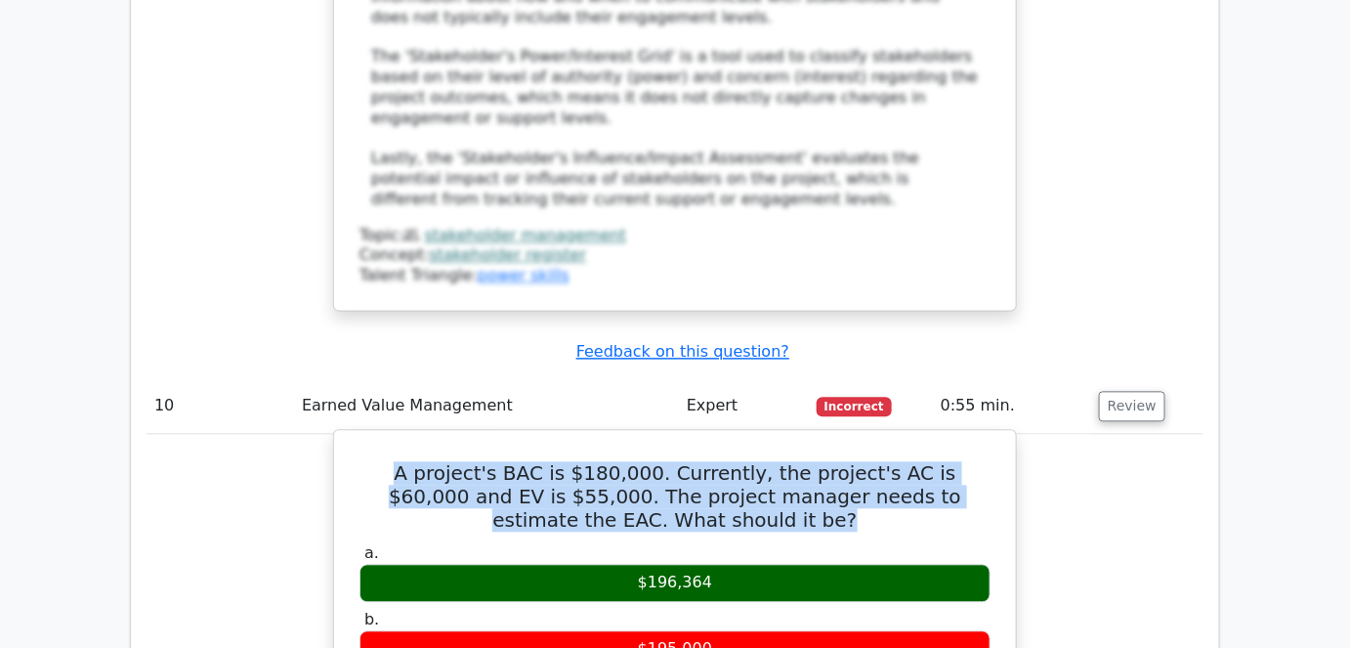
drag, startPoint x: 740, startPoint y: 63, endPoint x: 354, endPoint y: 26, distance: 388.6
copy h5 "A project's BAC is $180,000. Currently, the project's AC is $60,000 and EV is $…"
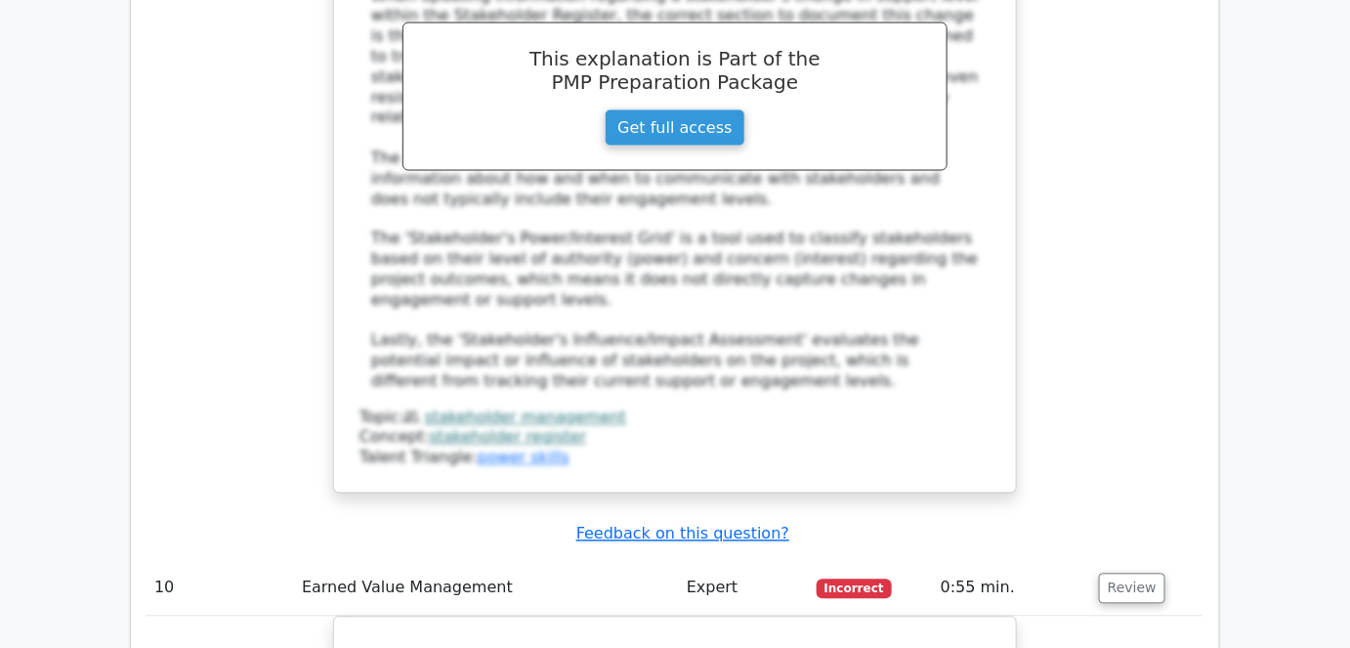
scroll to position [10922, 0]
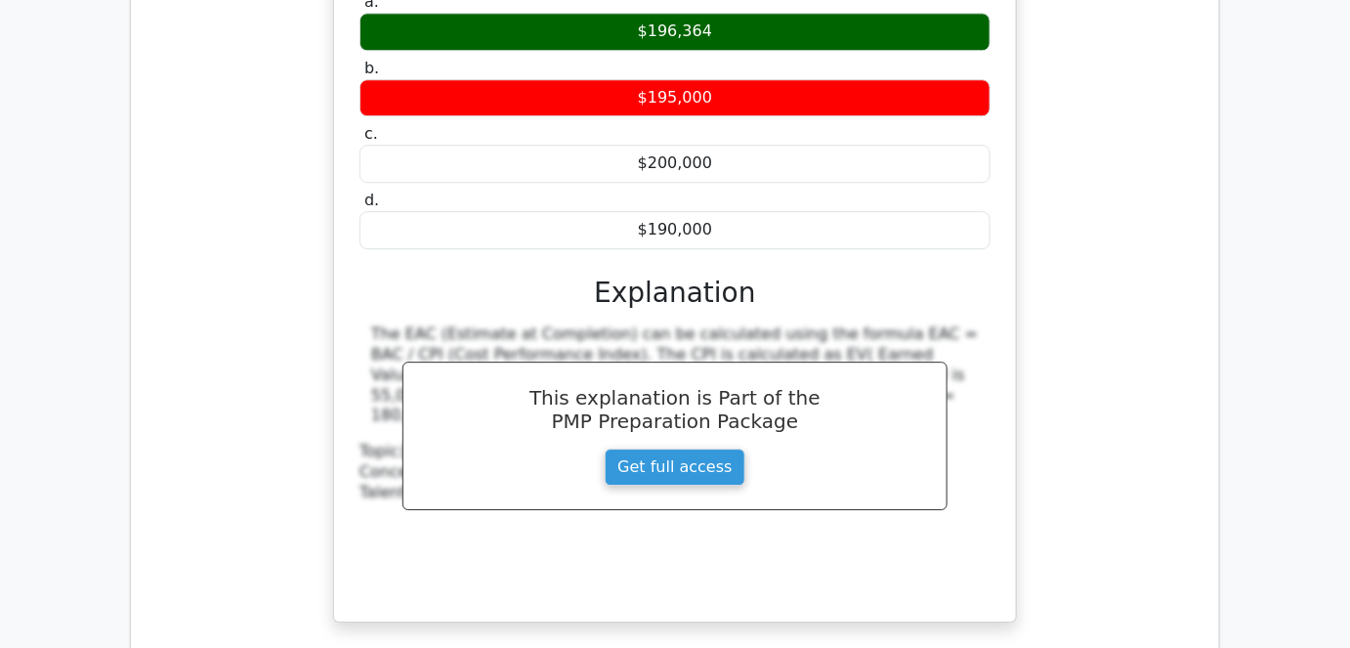
scroll to position [12077, 0]
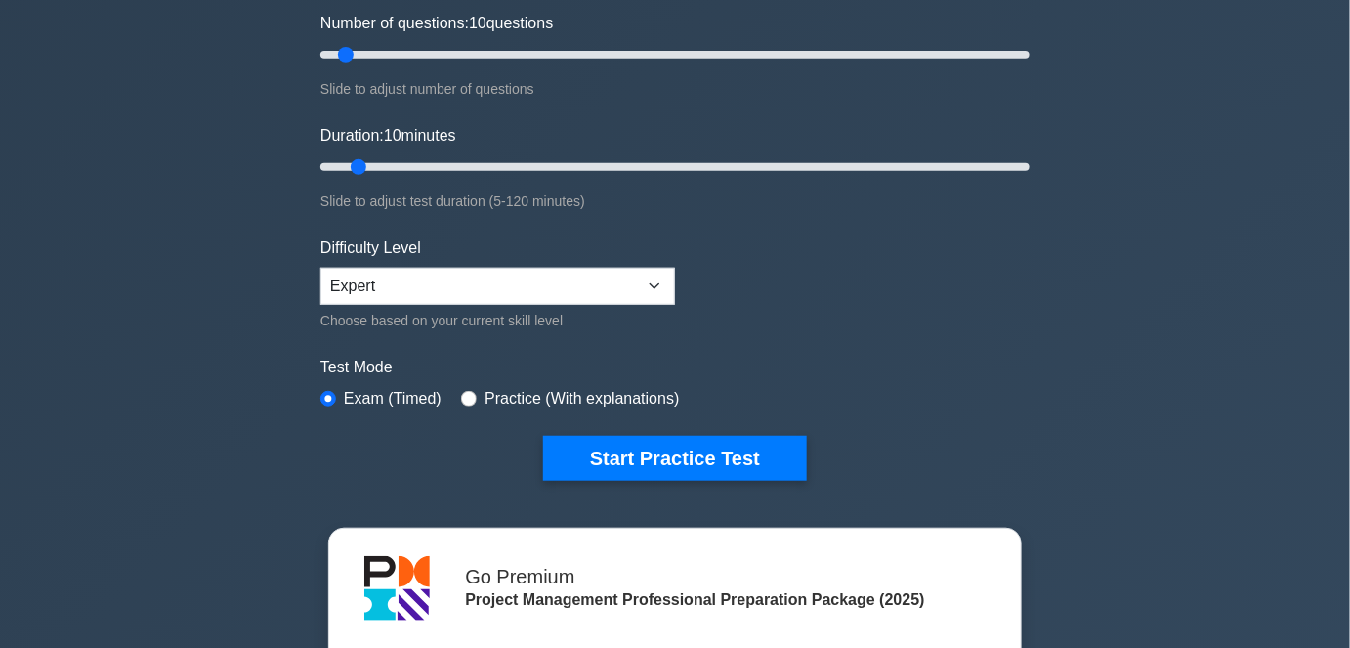
scroll to position [266, 0]
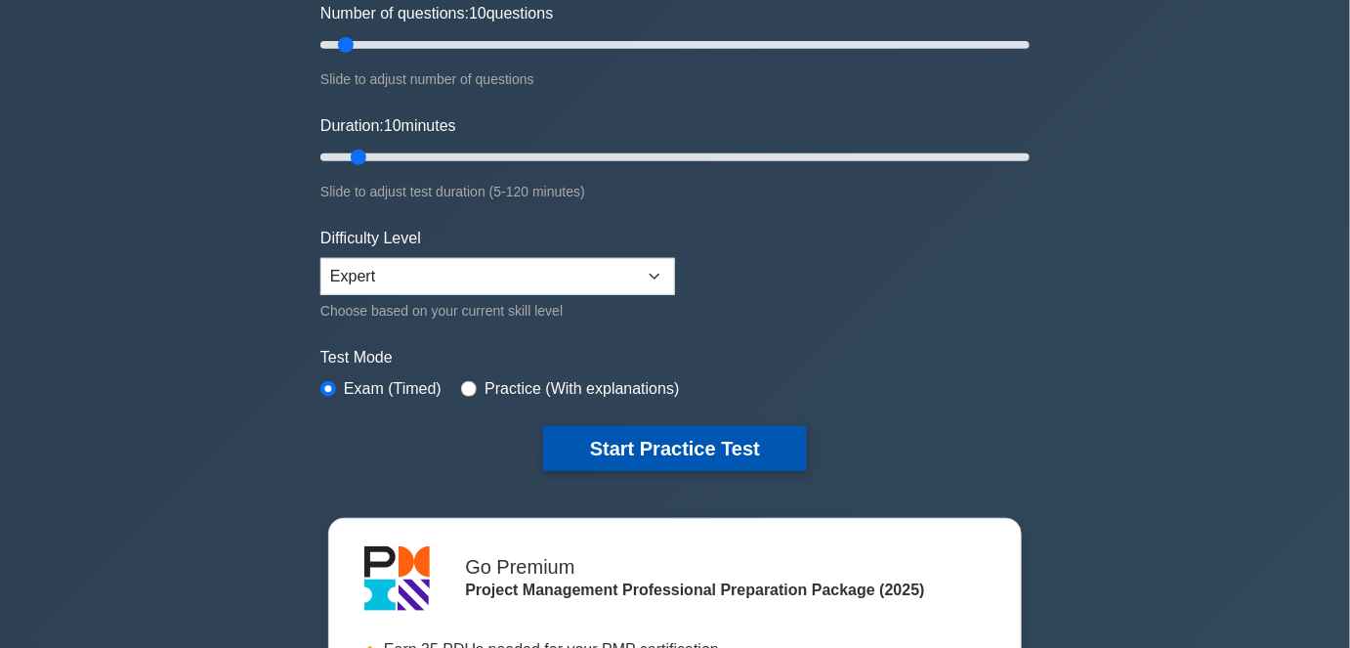
click at [615, 449] on button "Start Practice Test" at bounding box center [675, 448] width 264 height 45
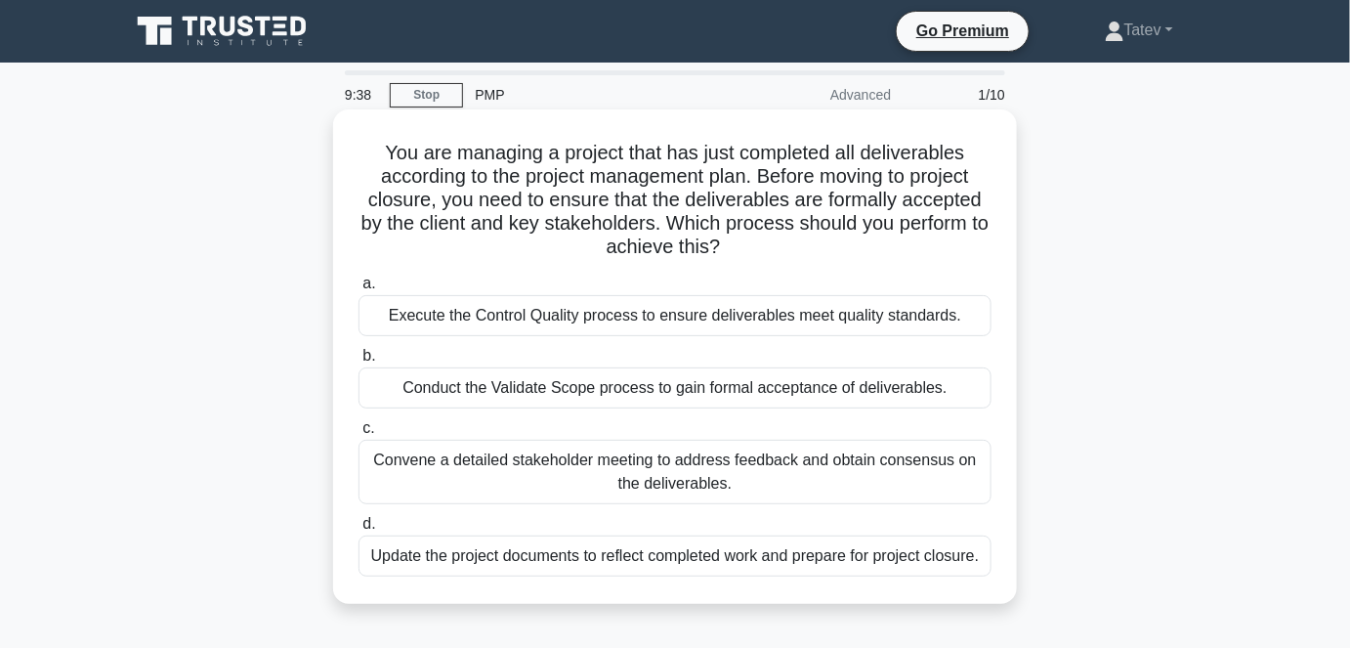
click at [766, 386] on div "Conduct the Validate Scope process to gain formal acceptance of deliverables." at bounding box center [674, 387] width 633 height 41
click at [358, 362] on input "b. Conduct the Validate Scope process to gain formal acceptance of deliverables." at bounding box center [358, 356] width 0 height 13
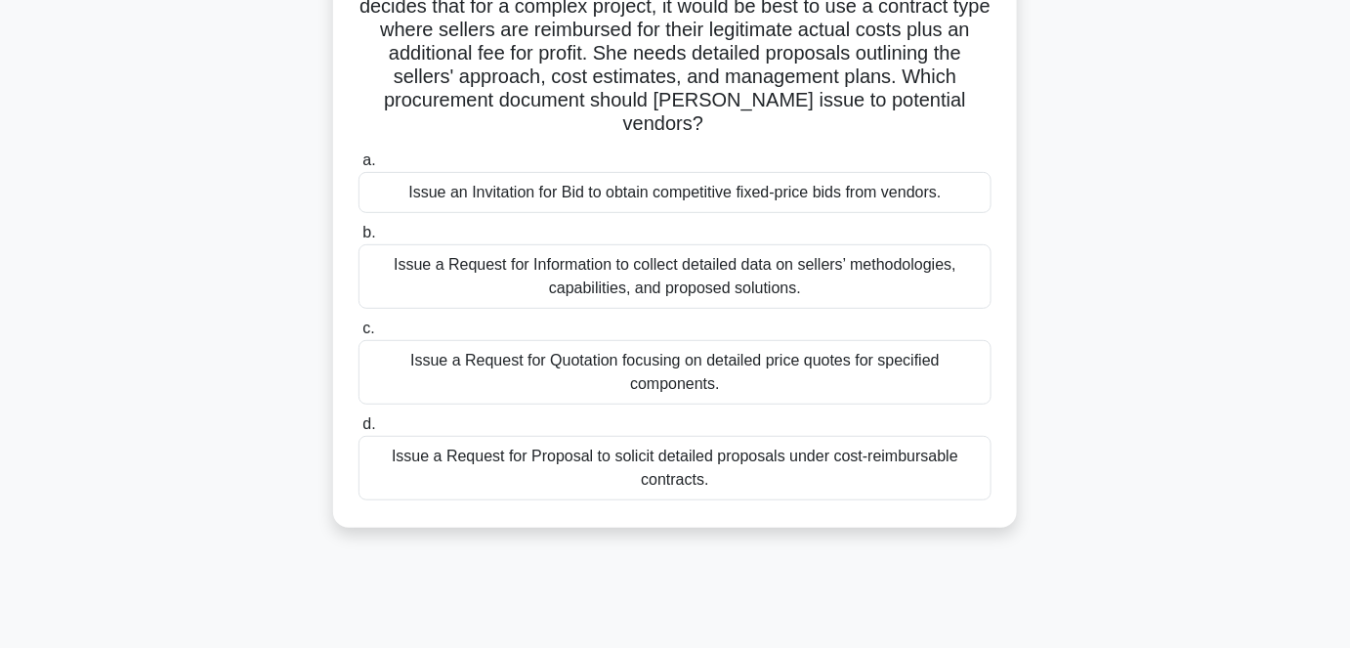
scroll to position [177, 0]
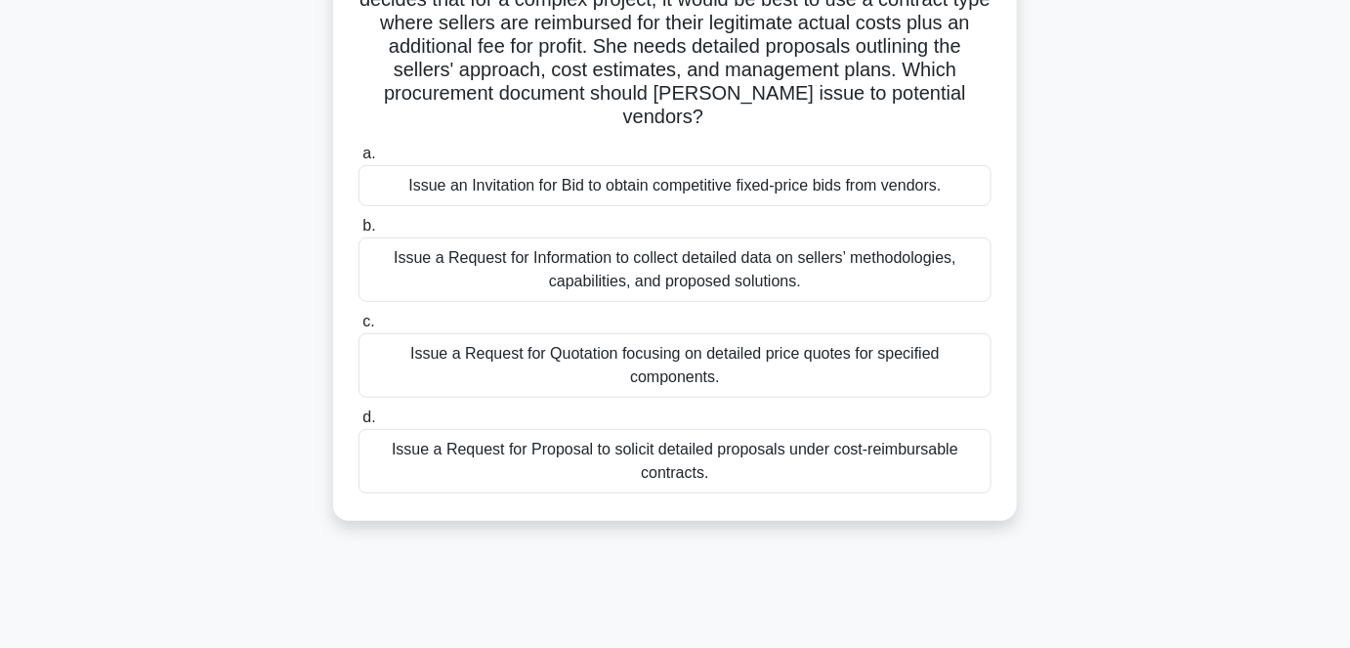
click at [787, 433] on div "Issue a Request for Proposal to solicit detailed proposals under cost-reimbursa…" at bounding box center [674, 461] width 633 height 64
click at [358, 424] on input "d. Issue a Request for Proposal to solicit detailed proposals under cost-reimbu…" at bounding box center [358, 417] width 0 height 13
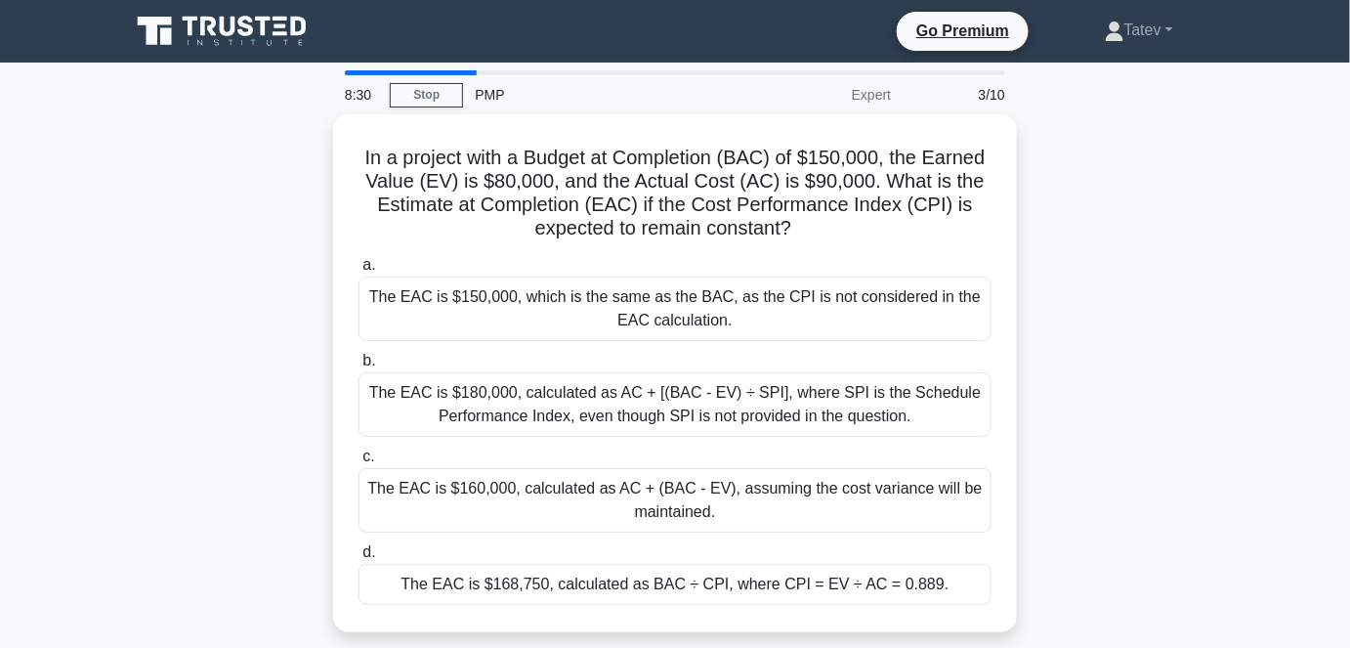
scroll to position [0, 0]
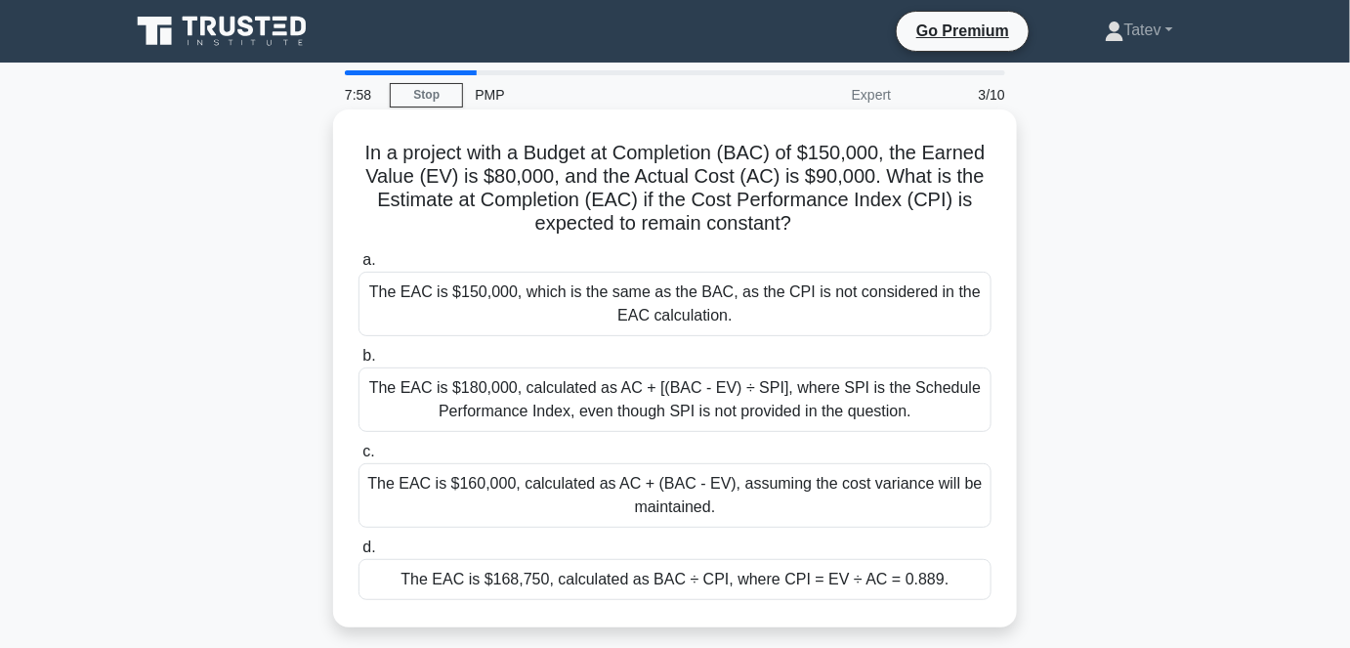
click at [584, 586] on div "The EAC is $168,750, calculated as BAC ÷ CPI, where CPI = EV ÷ AC = 0.889." at bounding box center [674, 579] width 633 height 41
click at [358, 554] on input "d. The EAC is $168,750, calculated as BAC ÷ CPI, where CPI = EV ÷ AC = 0.889." at bounding box center [358, 547] width 0 height 13
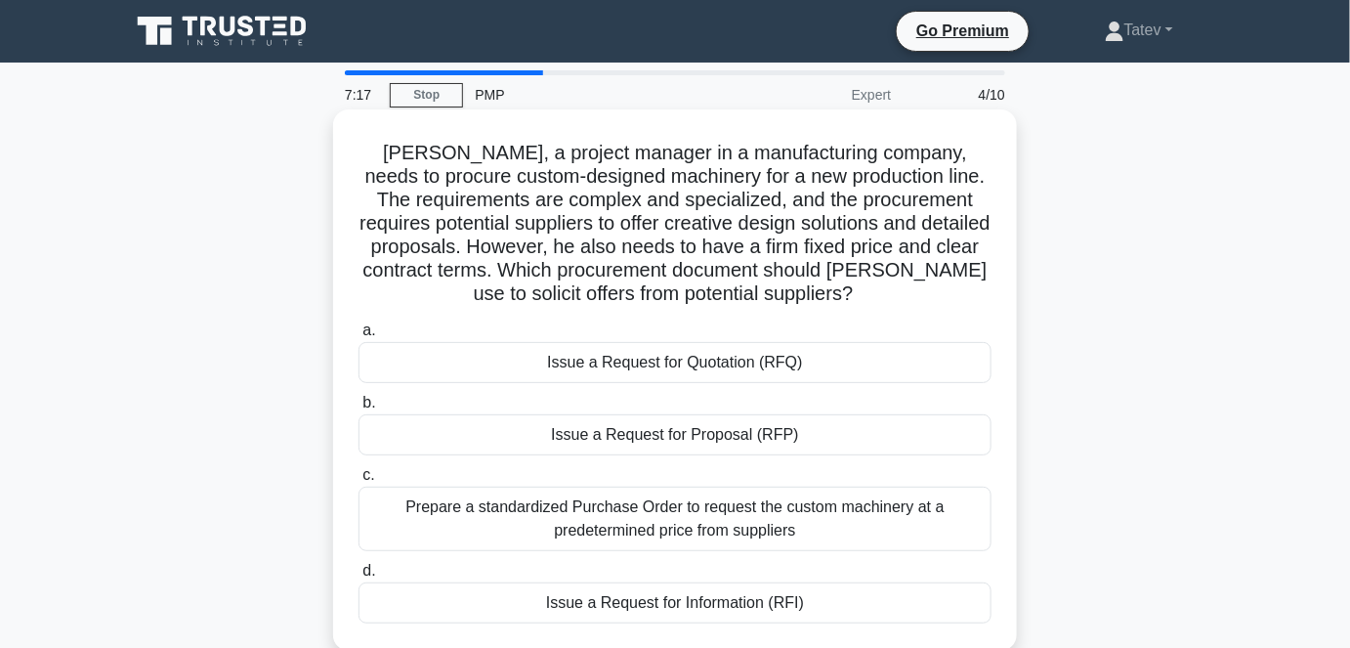
click at [614, 361] on div "Issue a Request for Quotation (RFQ)" at bounding box center [674, 362] width 633 height 41
click at [358, 337] on input "a. Issue a Request for Quotation (RFQ)" at bounding box center [358, 330] width 0 height 13
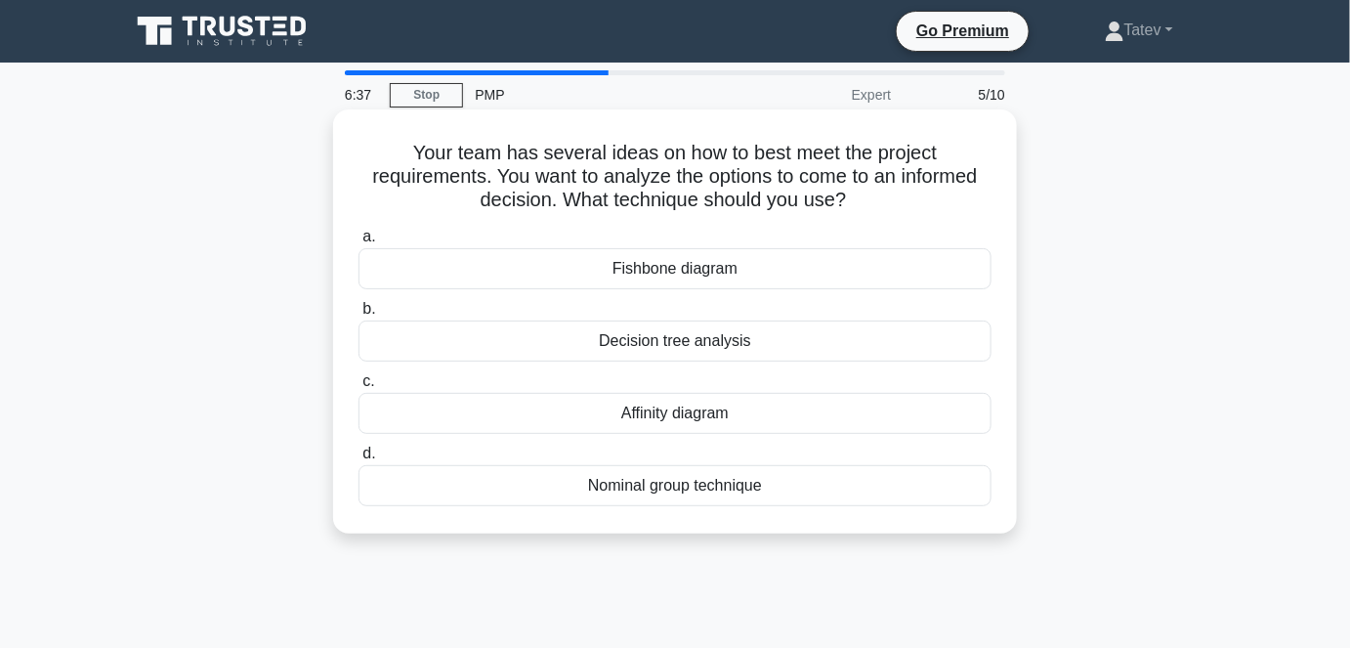
click at [609, 348] on div "Decision tree analysis" at bounding box center [674, 340] width 633 height 41
click at [358, 316] on input "b. Decision tree analysis" at bounding box center [358, 309] width 0 height 13
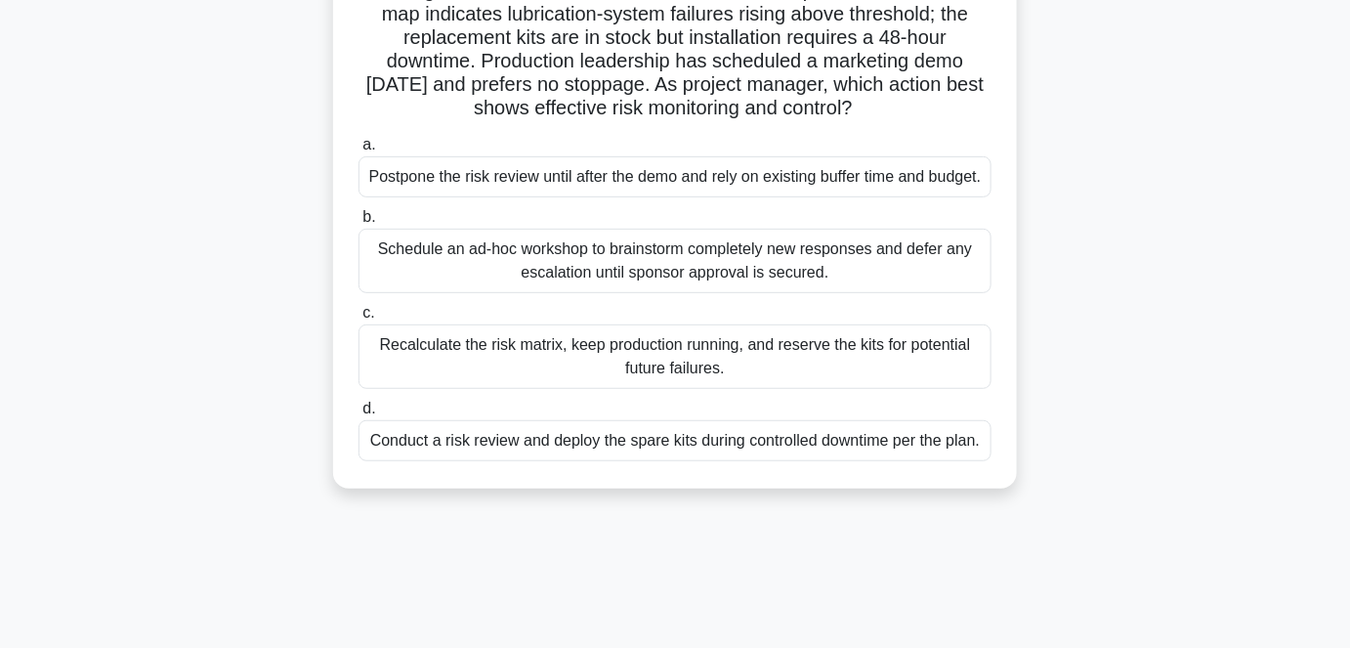
scroll to position [177, 0]
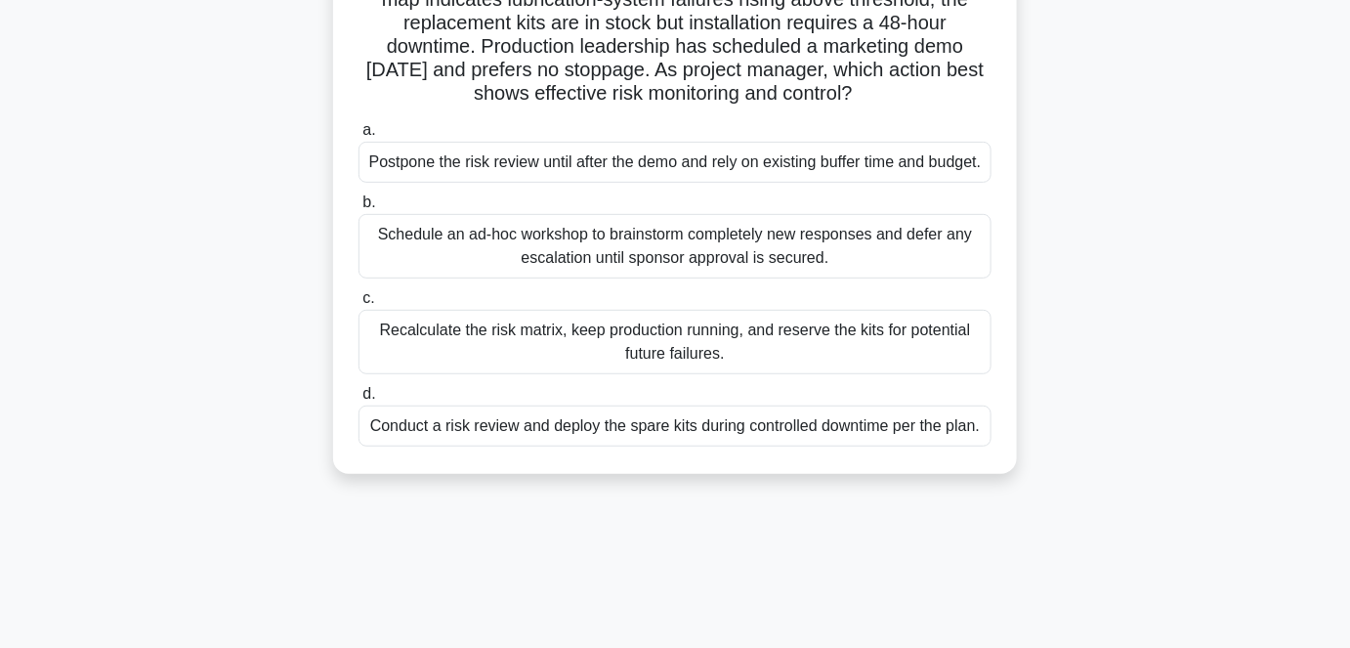
click at [816, 443] on div "Conduct a risk review and deploy the spare kits during controlled downtime per …" at bounding box center [674, 425] width 633 height 41
click at [358, 401] on input "d. Conduct a risk review and deploy the spare kits during controlled downtime p…" at bounding box center [358, 394] width 0 height 13
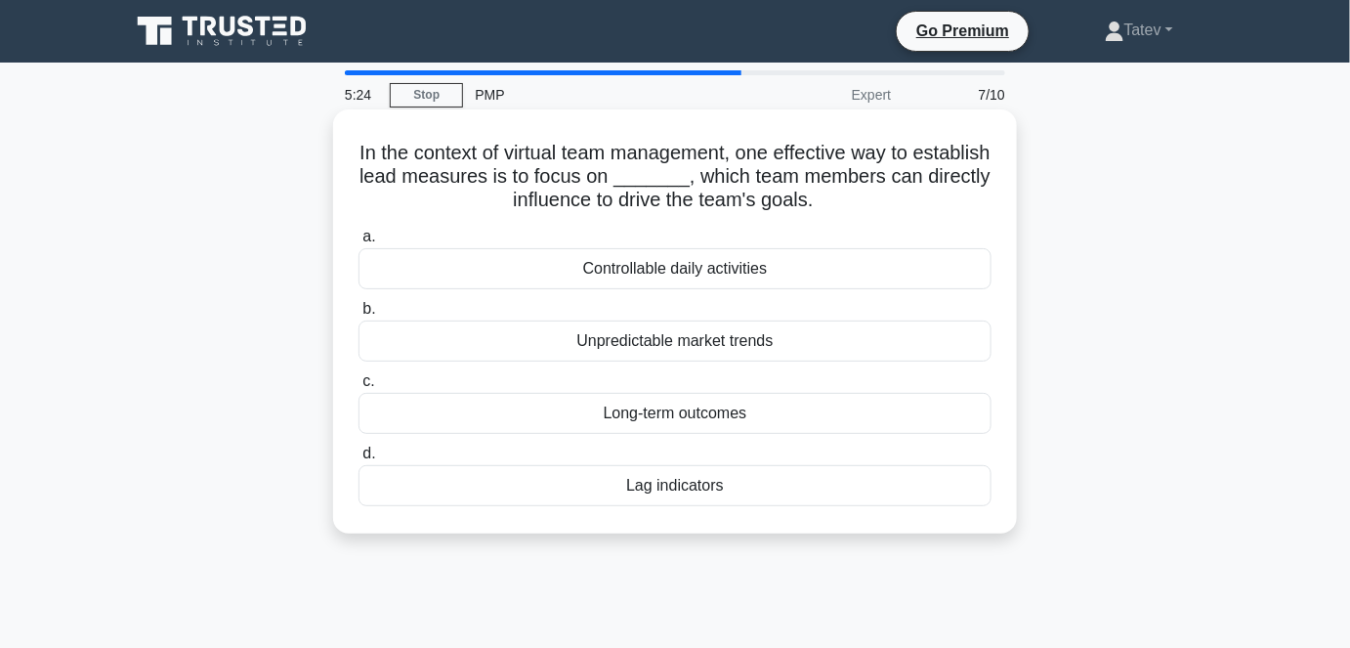
scroll to position [0, 0]
click at [698, 487] on div "Lag indicators" at bounding box center [674, 485] width 633 height 41
click at [358, 460] on input "d. Lag indicators" at bounding box center [358, 453] width 0 height 13
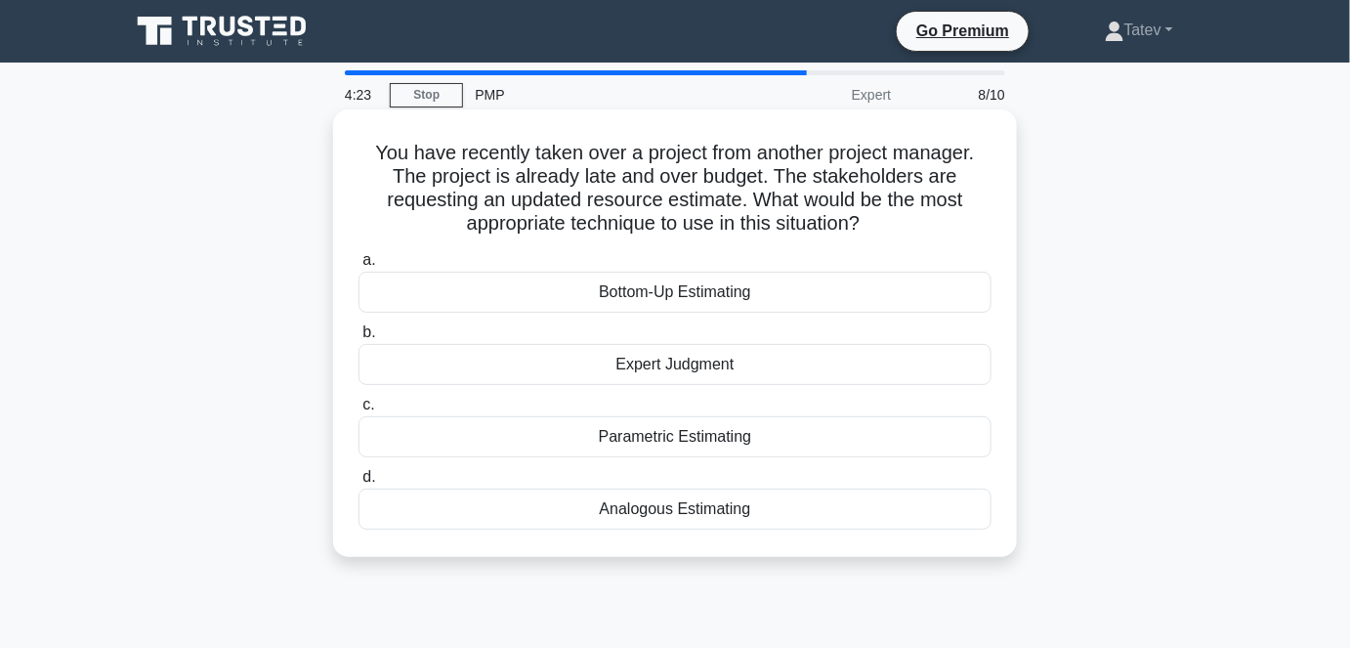
click at [735, 297] on div "Bottom-Up Estimating" at bounding box center [674, 292] width 633 height 41
click at [358, 267] on input "a. Bottom-Up Estimating" at bounding box center [358, 260] width 0 height 13
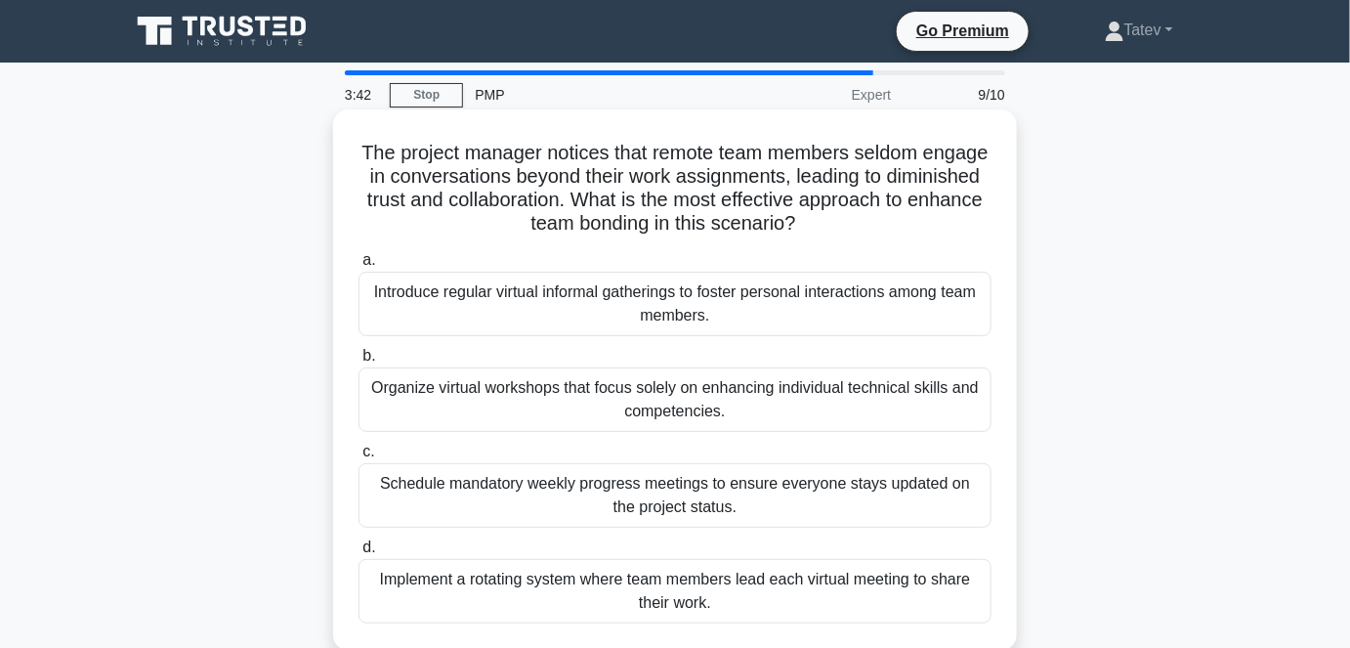
click at [565, 309] on div "Introduce regular virtual informal gatherings to foster personal interactions a…" at bounding box center [674, 304] width 633 height 64
click at [358, 267] on input "a. Introduce regular virtual informal gatherings to foster personal interaction…" at bounding box center [358, 260] width 0 height 13
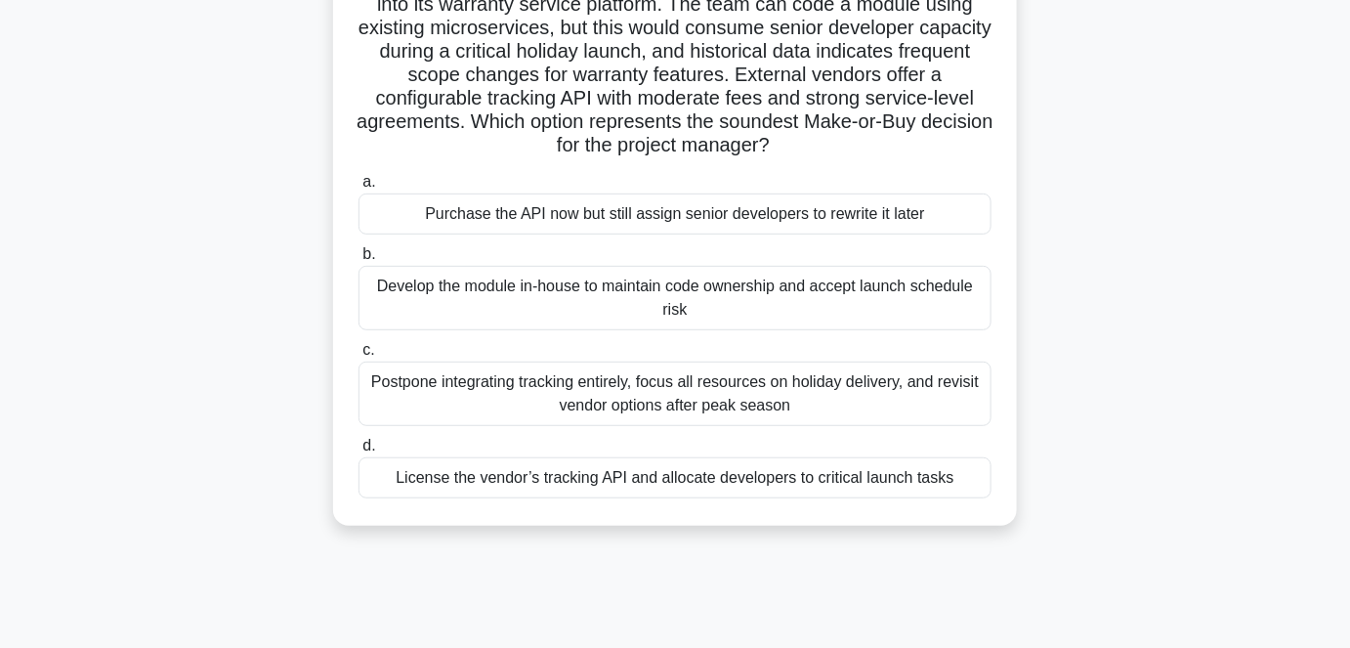
scroll to position [88, 0]
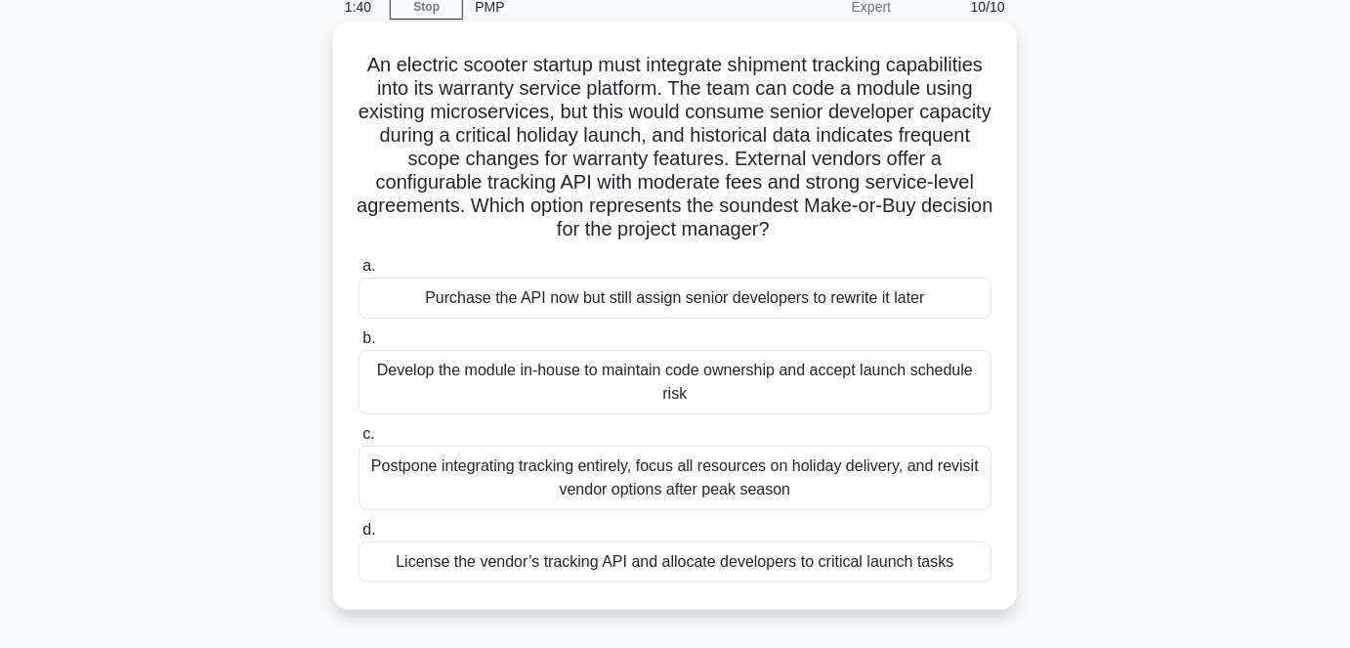
click at [644, 301] on div "Purchase the API now but still assign senior developers to rewrite it later" at bounding box center [674, 297] width 633 height 41
click at [358, 273] on input "a. Purchase the API now but still assign senior developers to rewrite it later" at bounding box center [358, 266] width 0 height 13
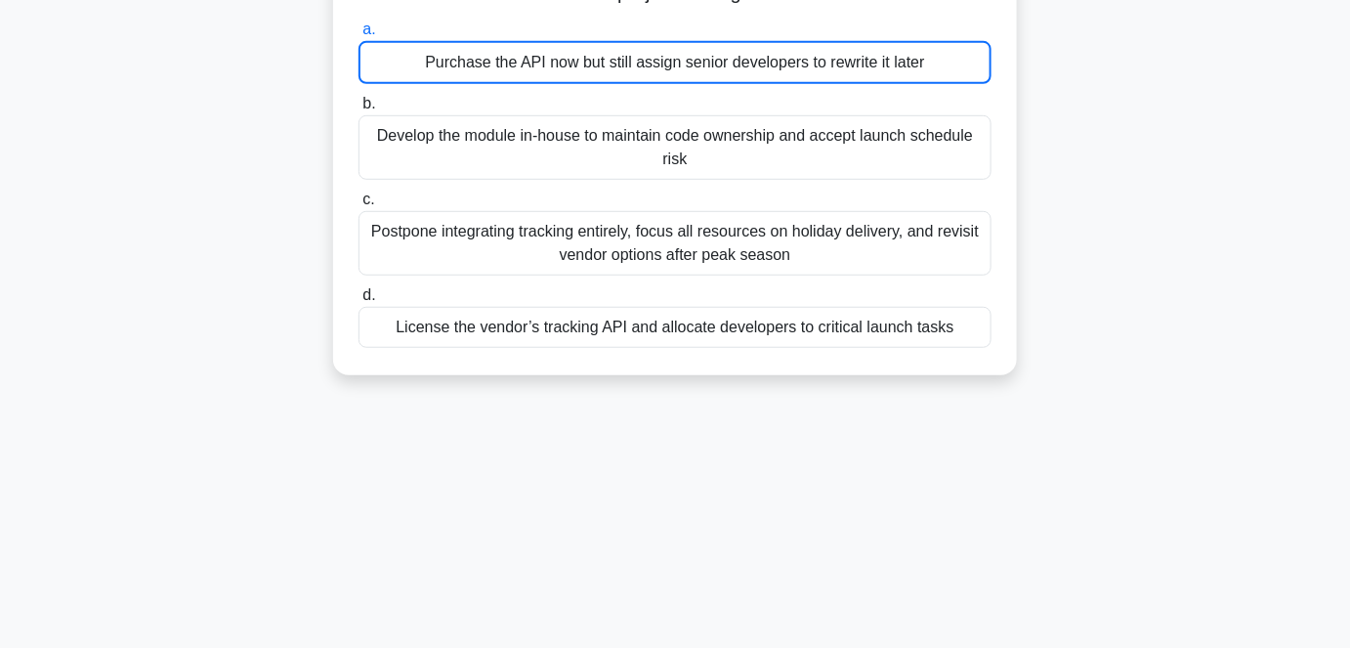
scroll to position [407, 0]
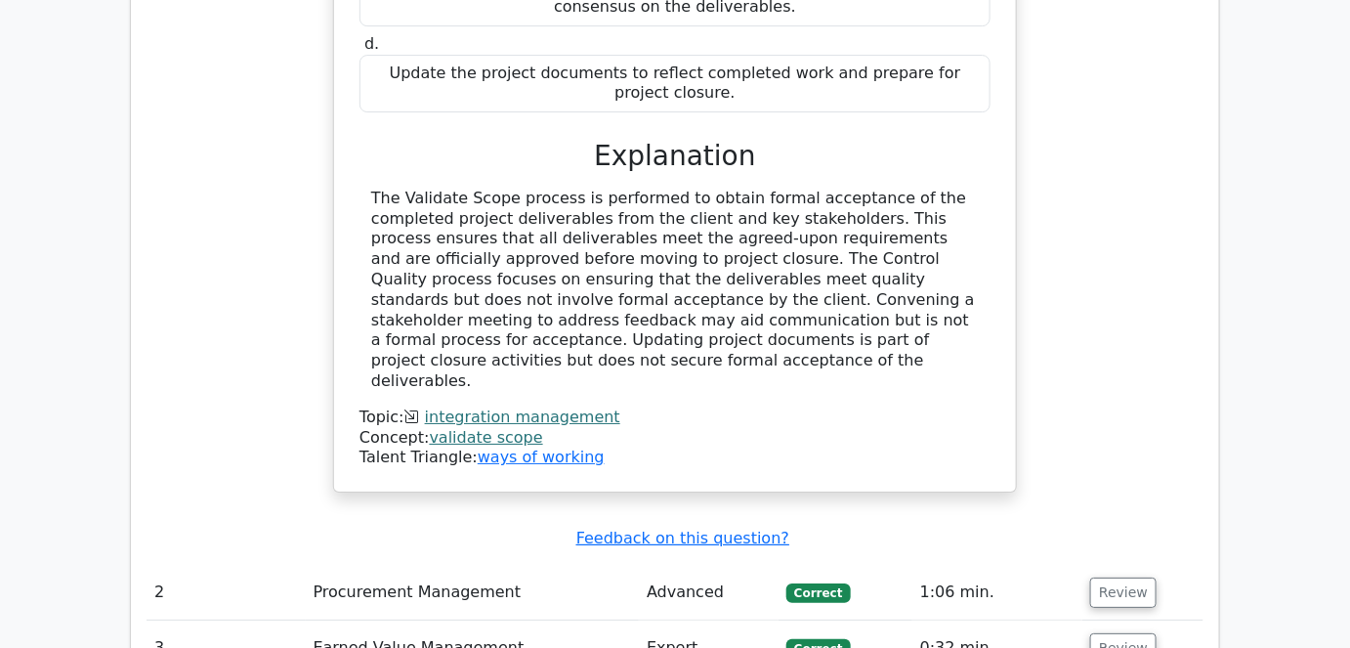
scroll to position [2308, 0]
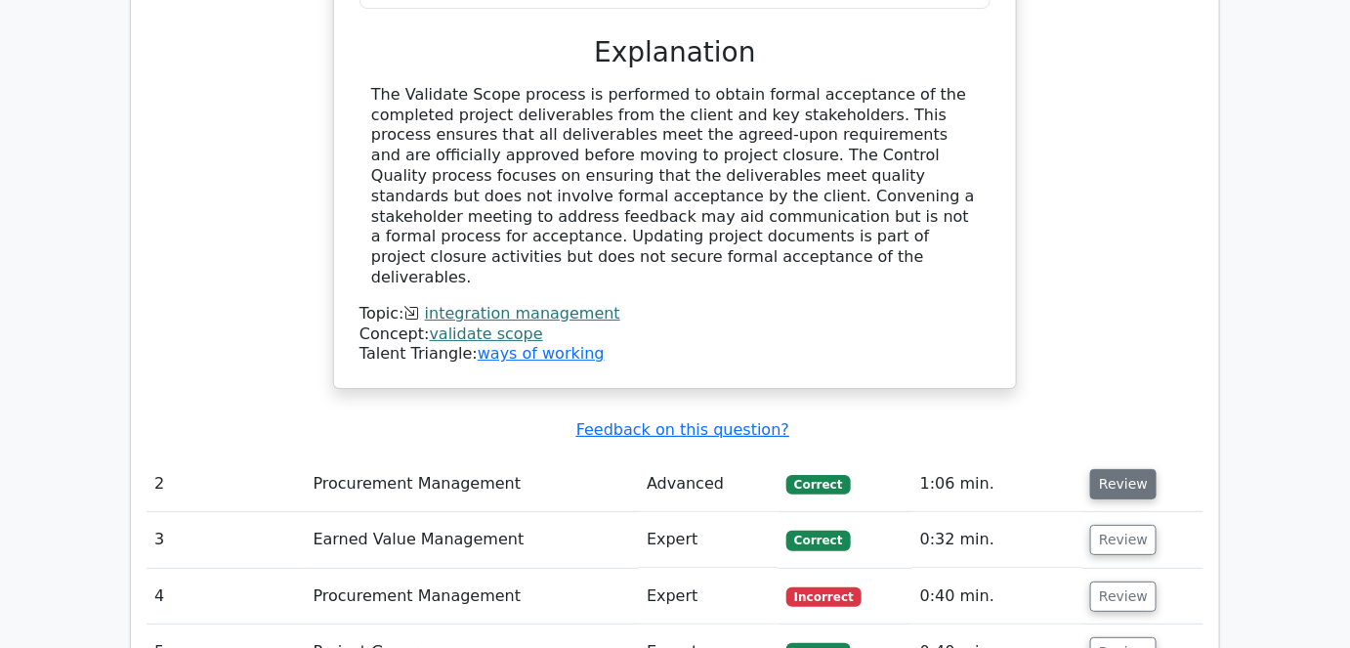
click at [1132, 469] on button "Review" at bounding box center [1123, 484] width 66 height 30
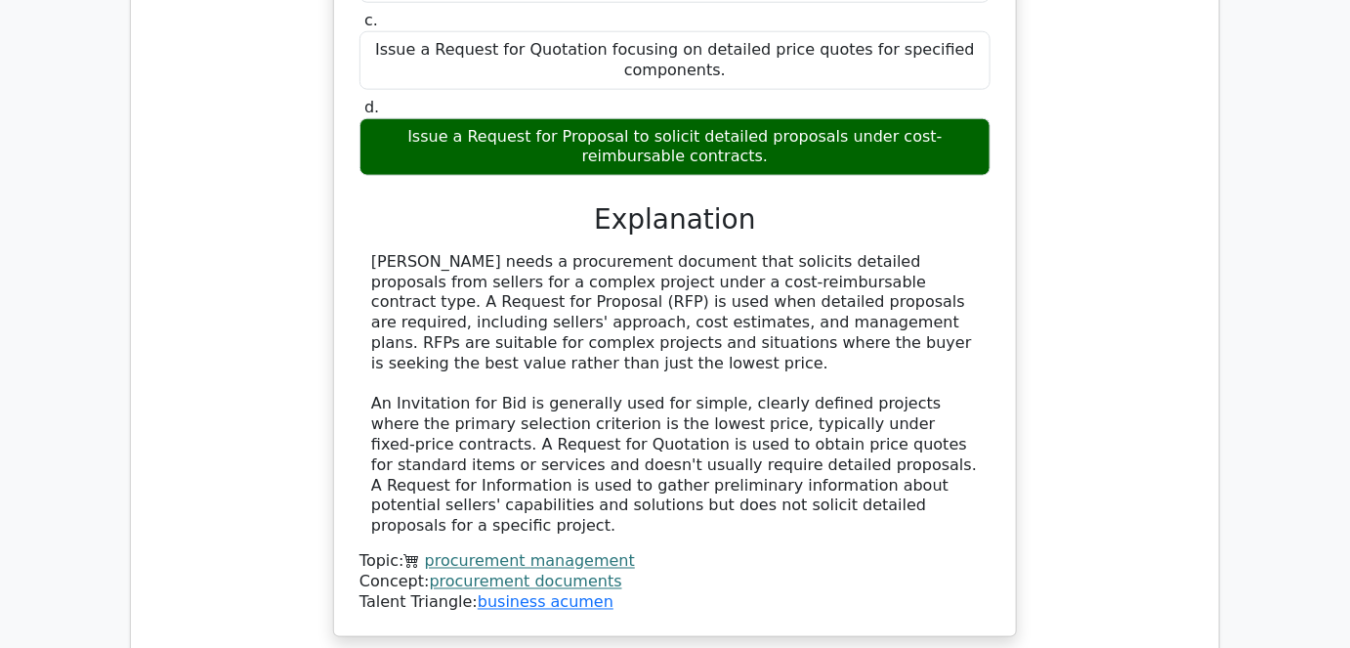
scroll to position [3196, 0]
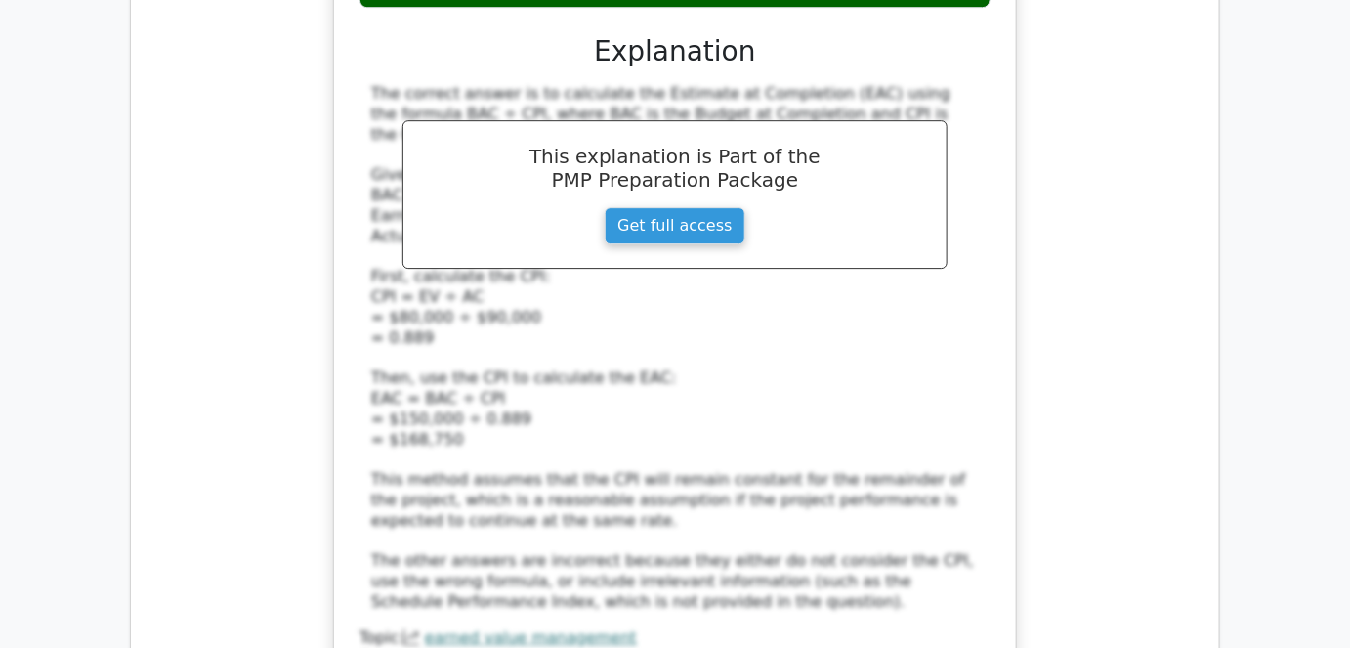
scroll to position [4529, 0]
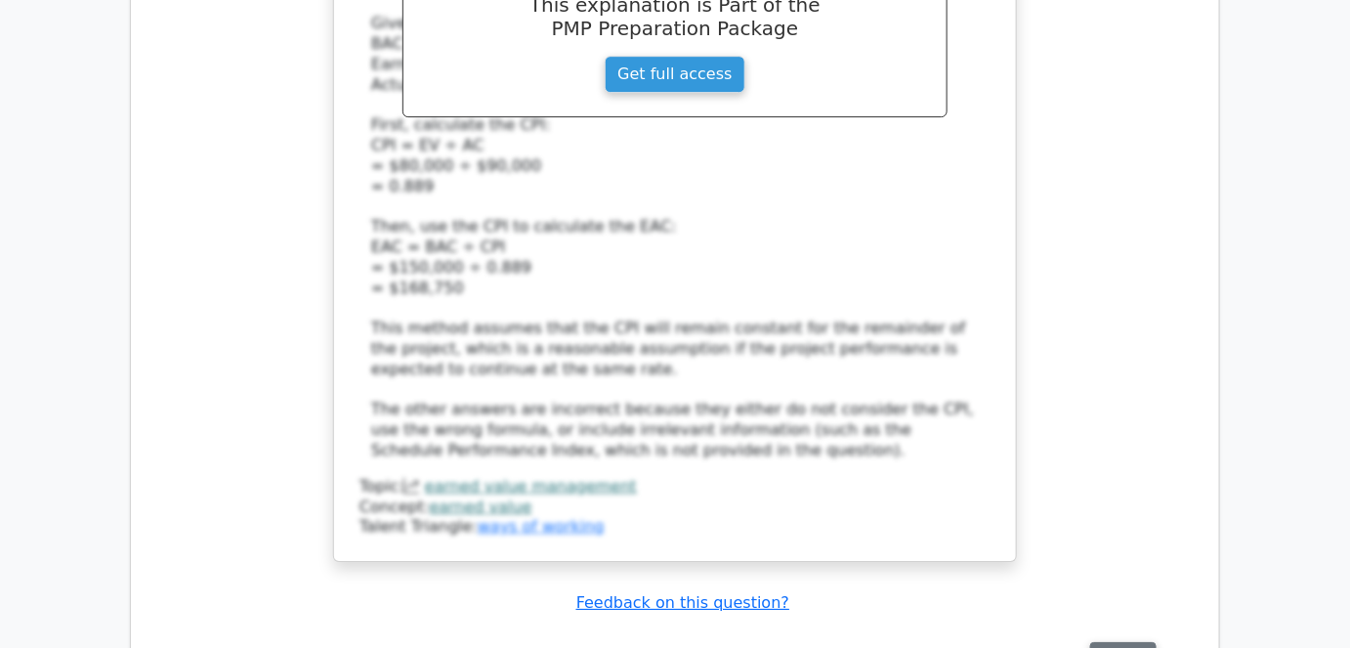
click at [1102, 642] on button "Review" at bounding box center [1123, 657] width 66 height 30
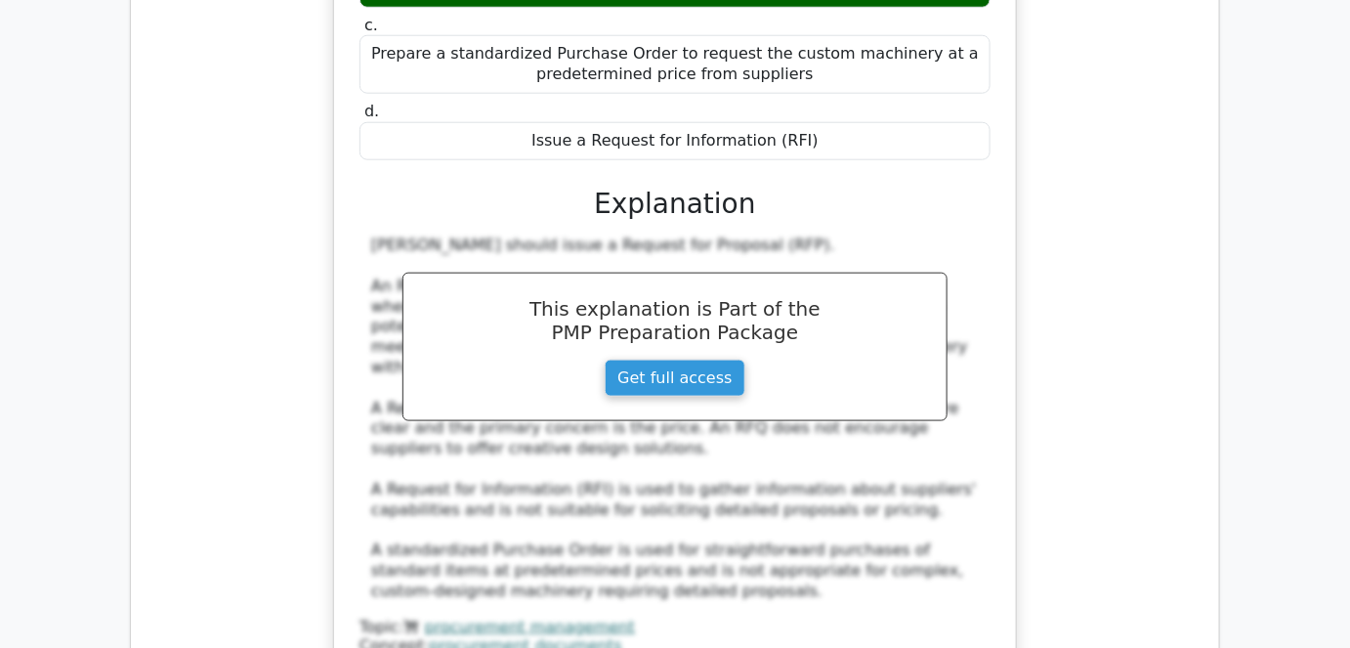
scroll to position [5683, 0]
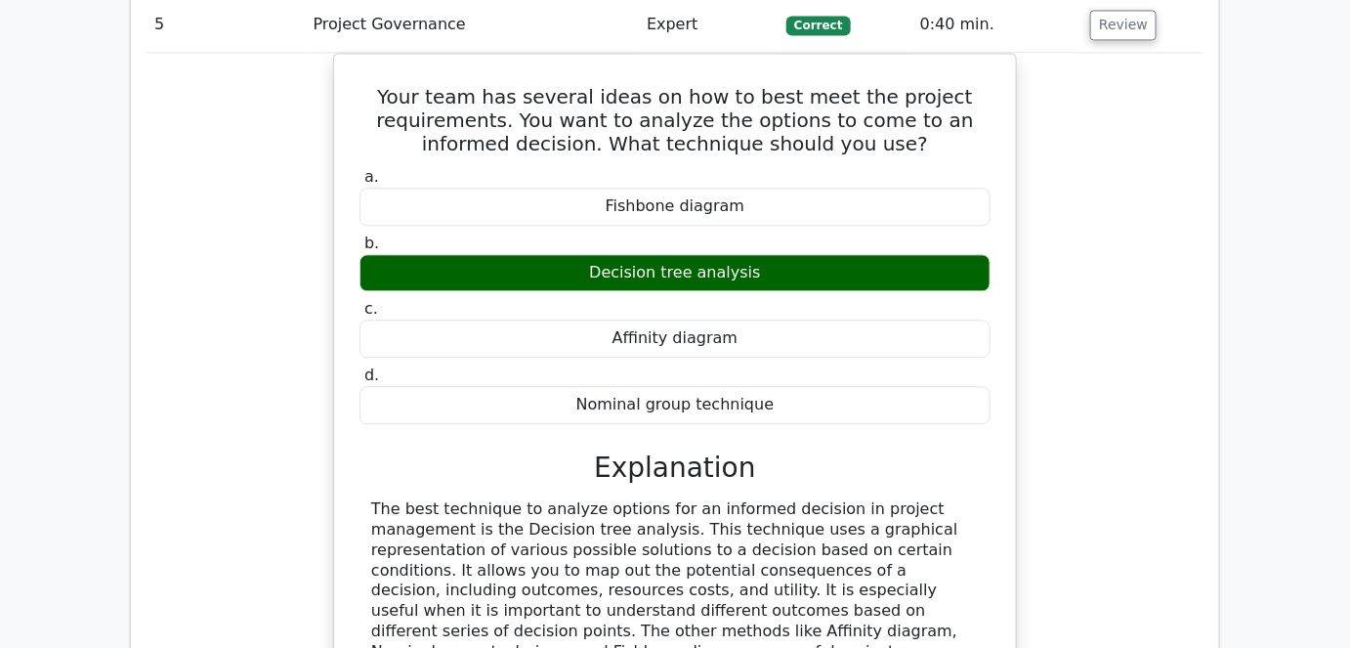
scroll to position [6571, 0]
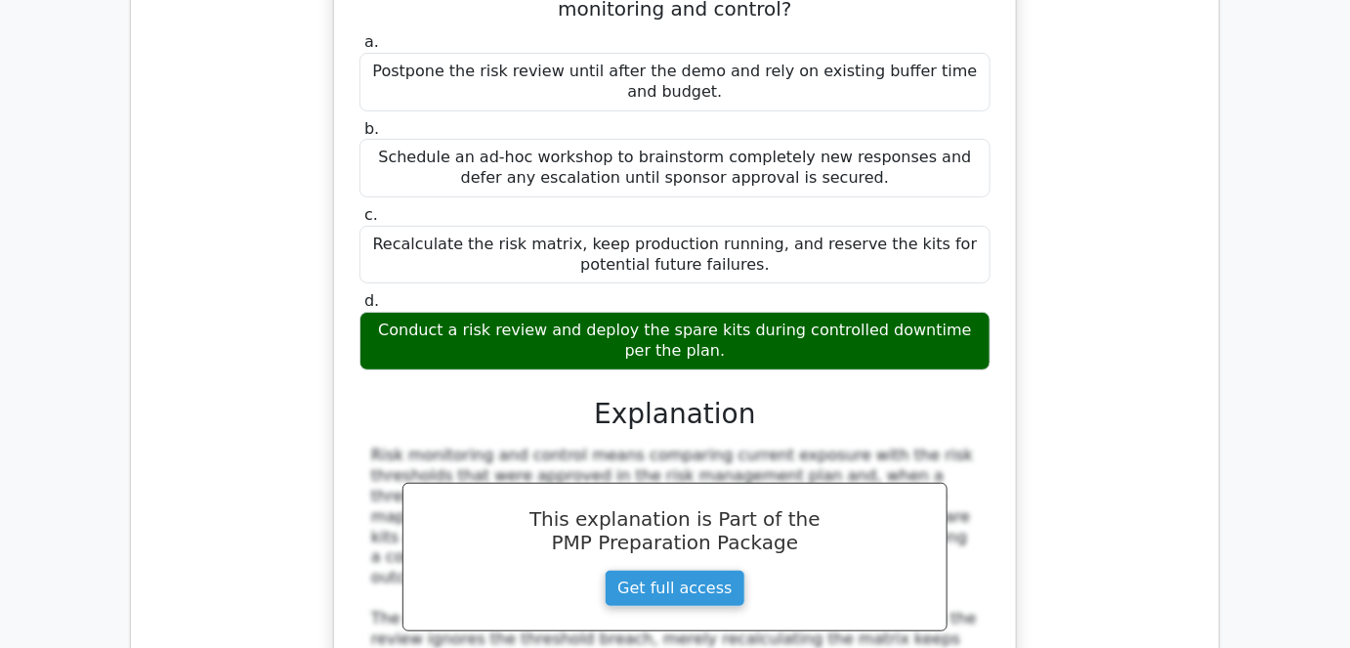
scroll to position [7637, 0]
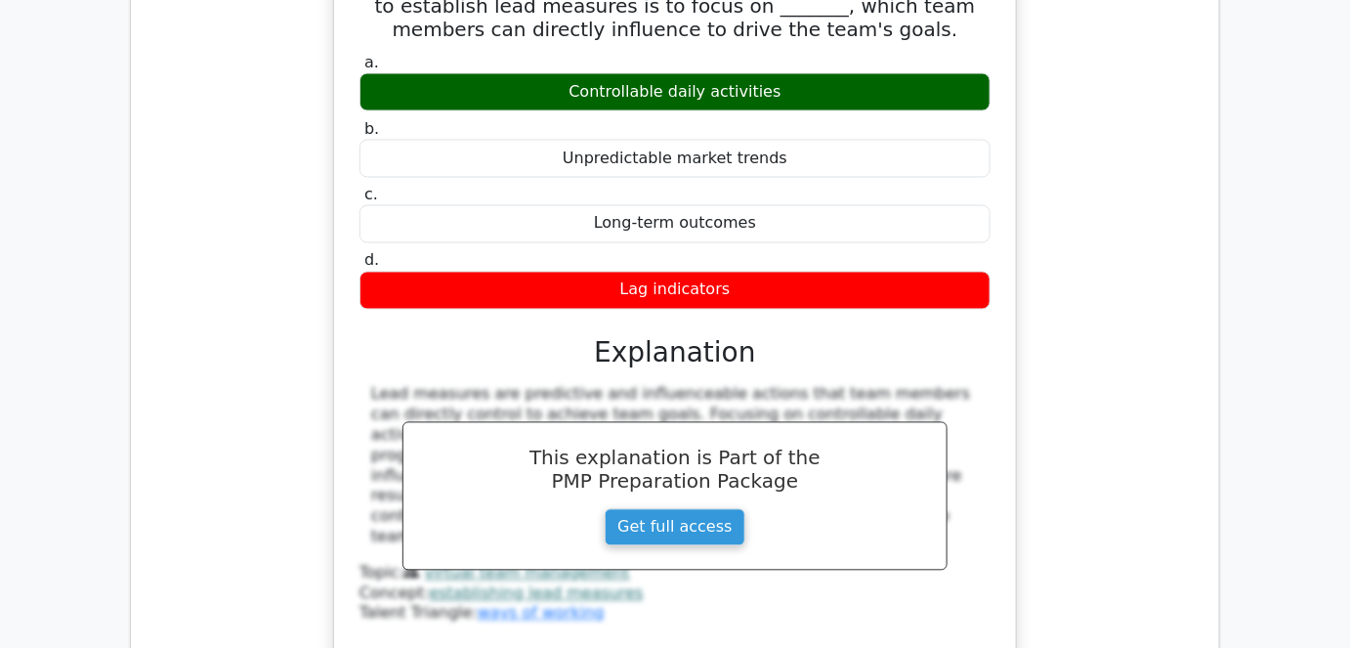
scroll to position [8525, 0]
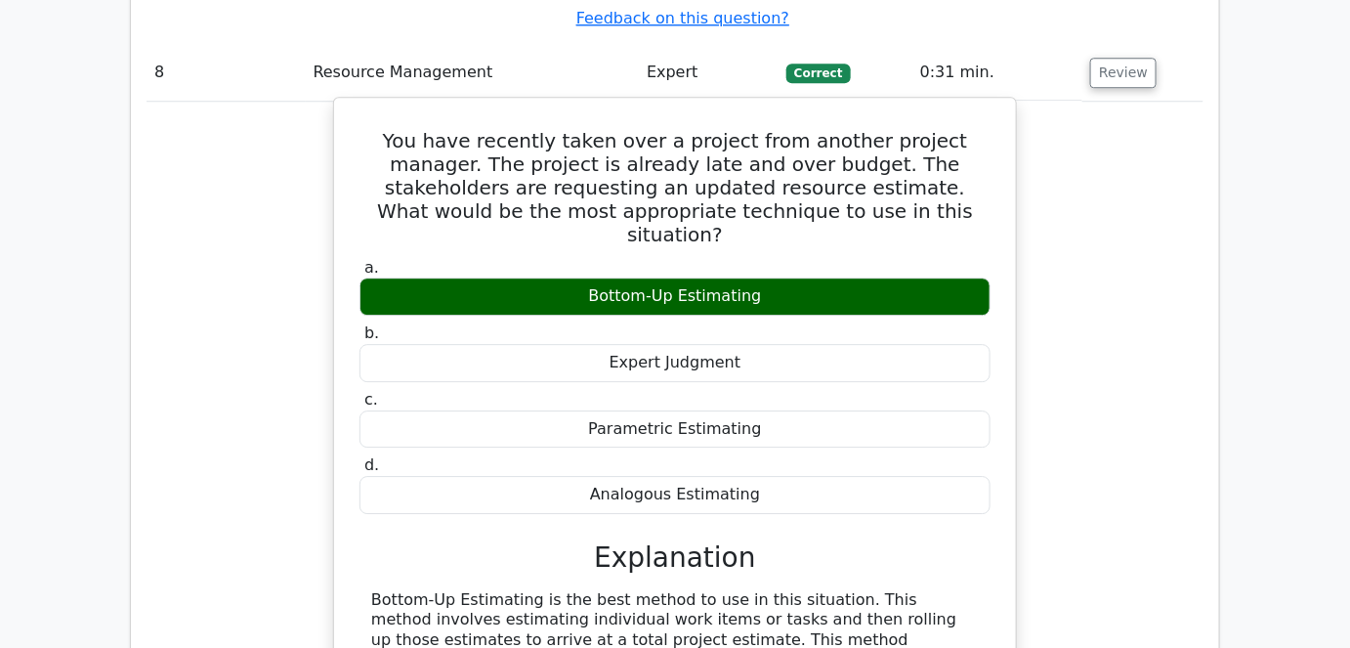
scroll to position [9502, 0]
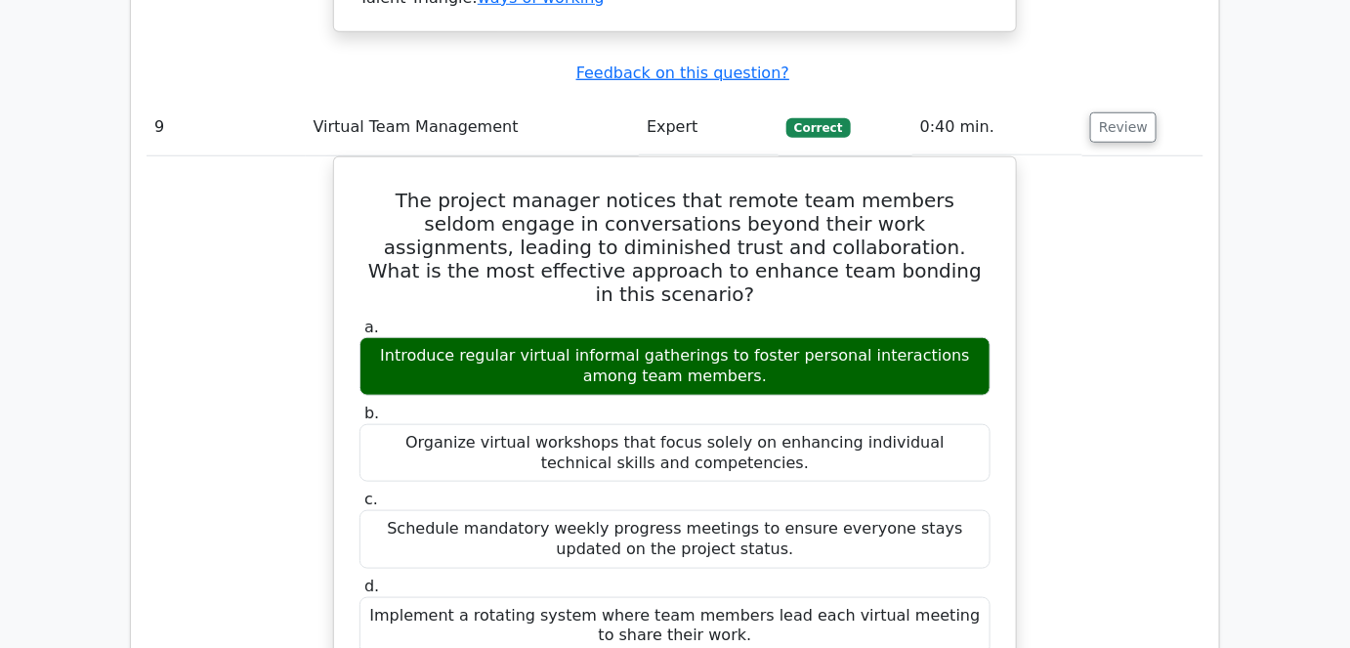
scroll to position [10656, 0]
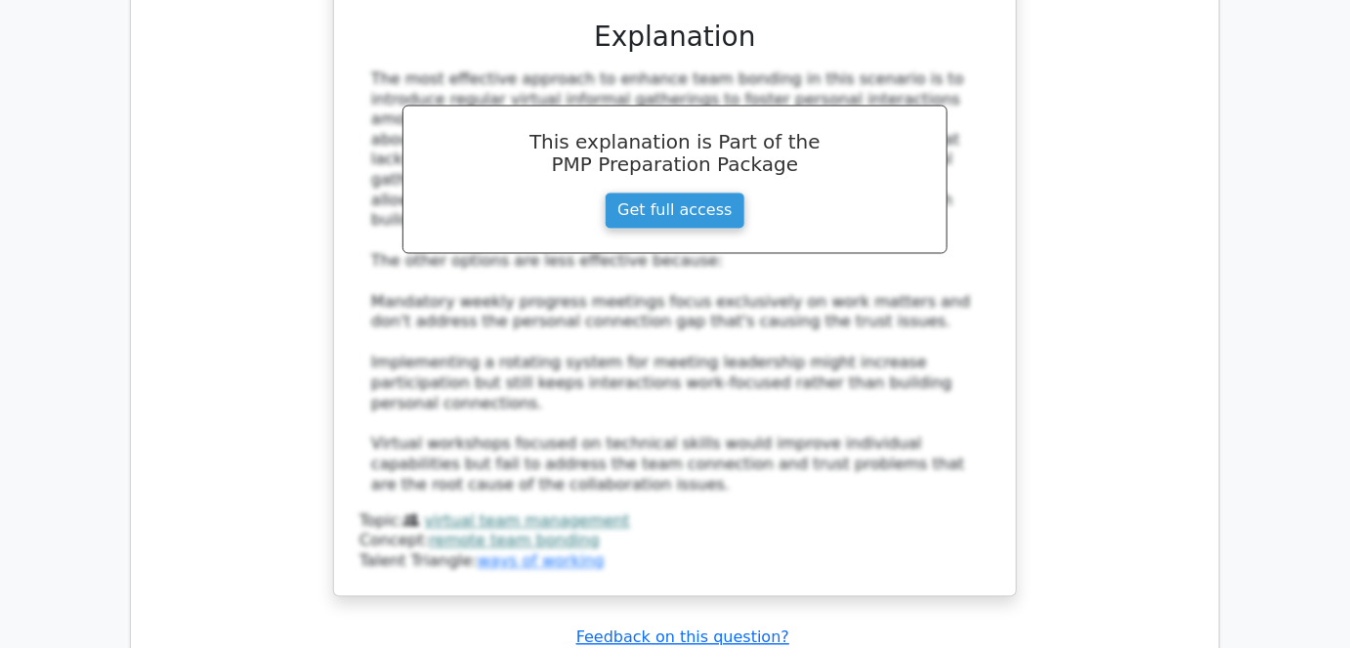
scroll to position [11189, 0]
